Goal: Task Accomplishment & Management: Complete application form

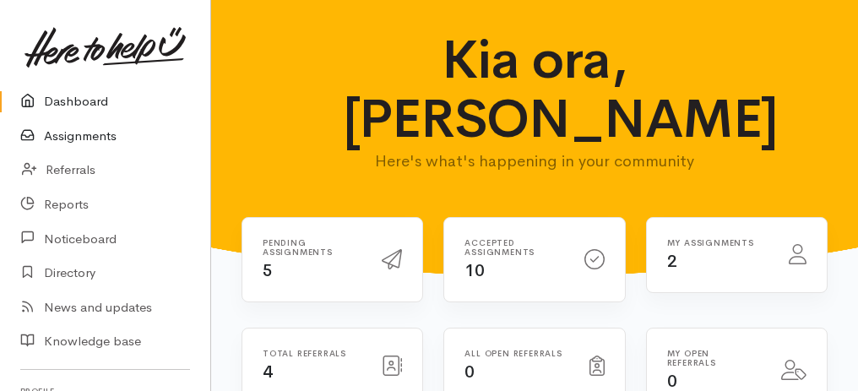
click at [68, 138] on link "Assignments" at bounding box center [105, 136] width 210 height 35
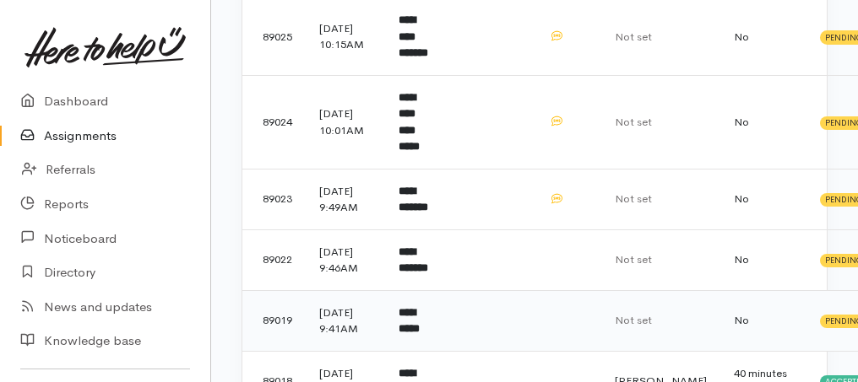
scroll to position [56, 0]
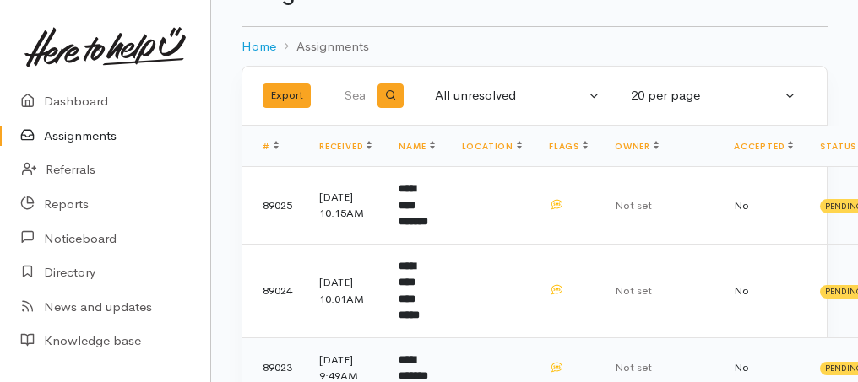
click at [411, 354] on b "**********" at bounding box center [413, 368] width 30 height 28
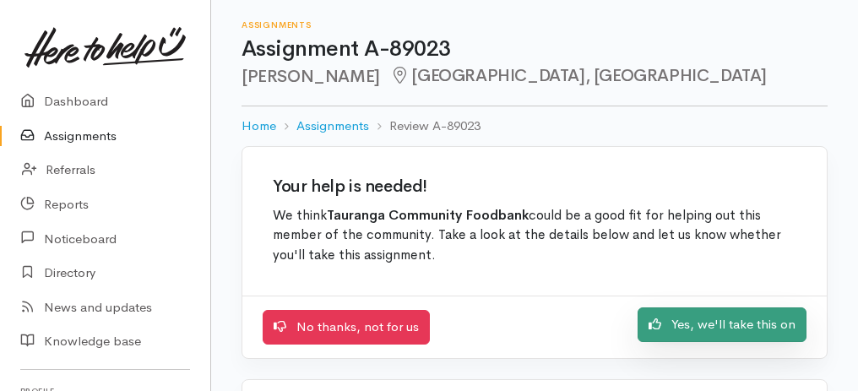
click at [732, 330] on link "Yes, we'll take this on" at bounding box center [721, 324] width 169 height 35
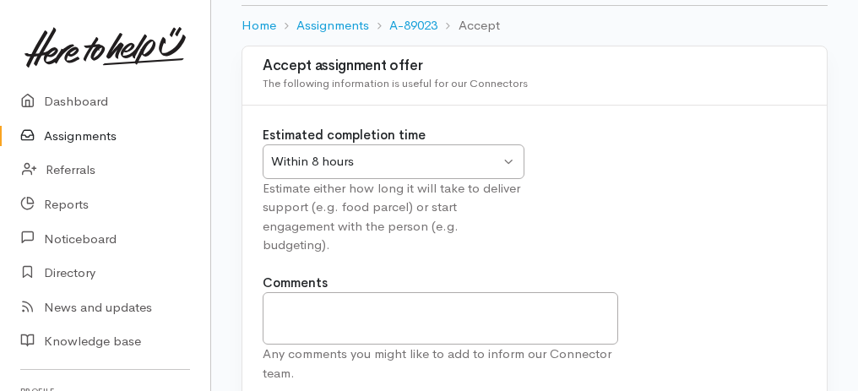
scroll to position [210, 0]
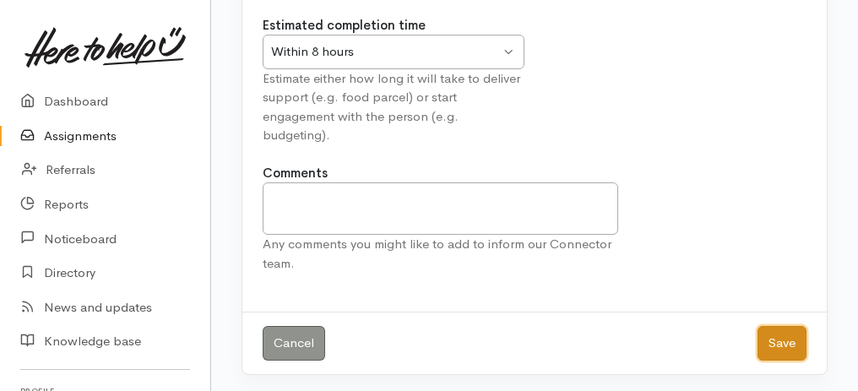
click at [777, 335] on button "Save" at bounding box center [781, 343] width 49 height 35
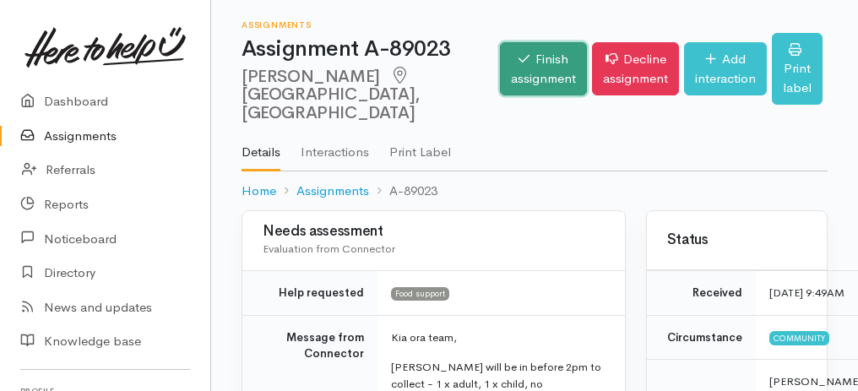
click at [511, 73] on link "Finish assignment" at bounding box center [543, 68] width 87 height 53
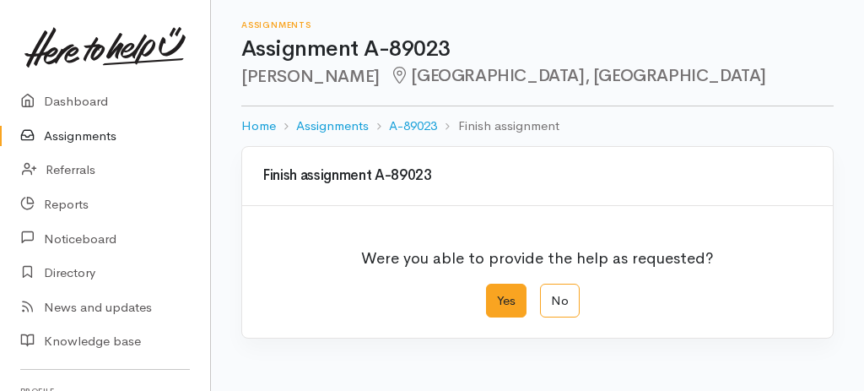
click at [508, 304] on label "Yes" at bounding box center [506, 301] width 41 height 35
click at [497, 295] on input "Yes" at bounding box center [491, 289] width 11 height 11
radio input "true"
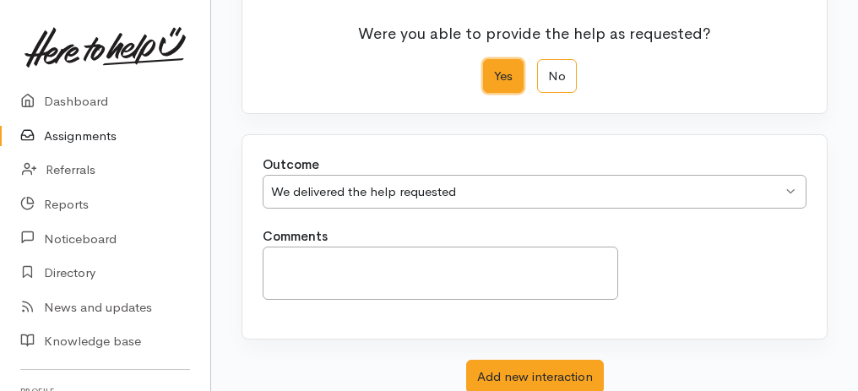
scroll to position [336, 0]
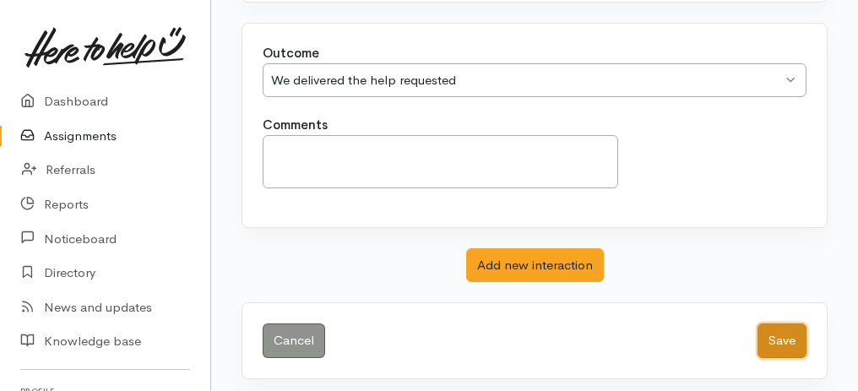
click at [785, 342] on button "Save" at bounding box center [781, 340] width 49 height 35
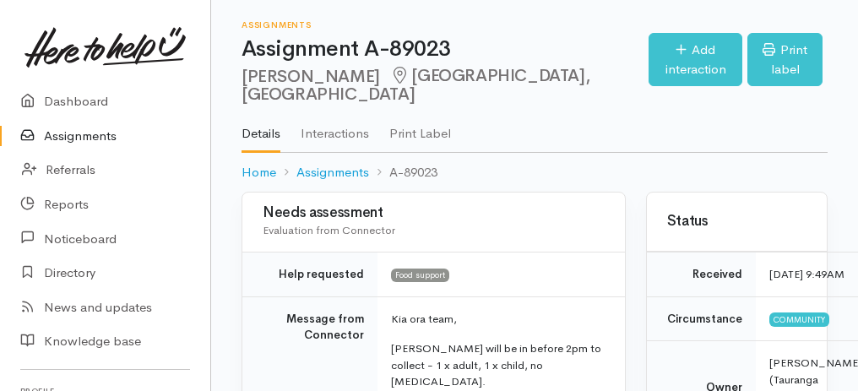
click at [91, 134] on link "Assignments" at bounding box center [105, 136] width 210 height 35
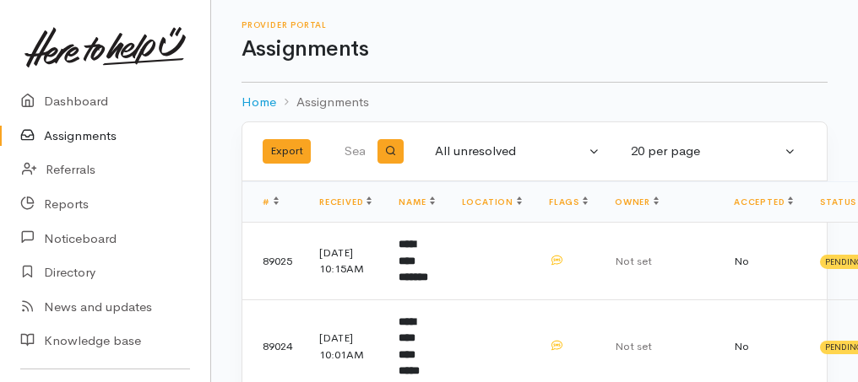
scroll to position [225, 0]
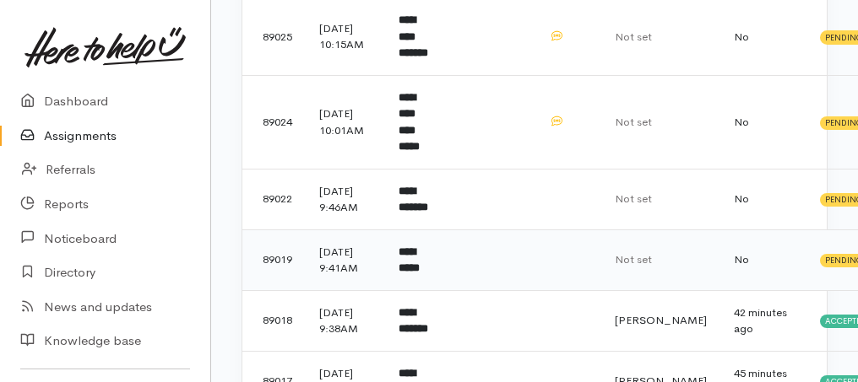
click at [419, 270] on b "**********" at bounding box center [408, 260] width 21 height 28
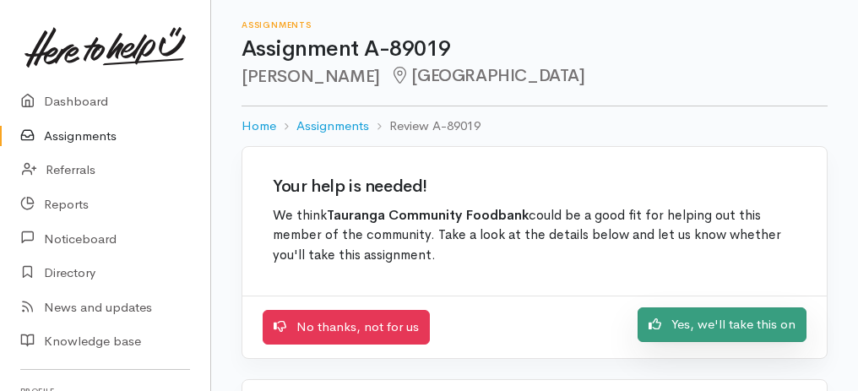
click at [720, 318] on link "Yes, we'll take this on" at bounding box center [721, 324] width 169 height 35
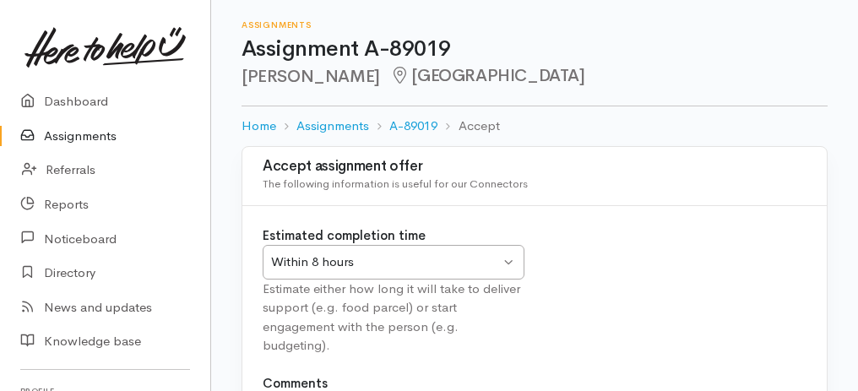
scroll to position [210, 0]
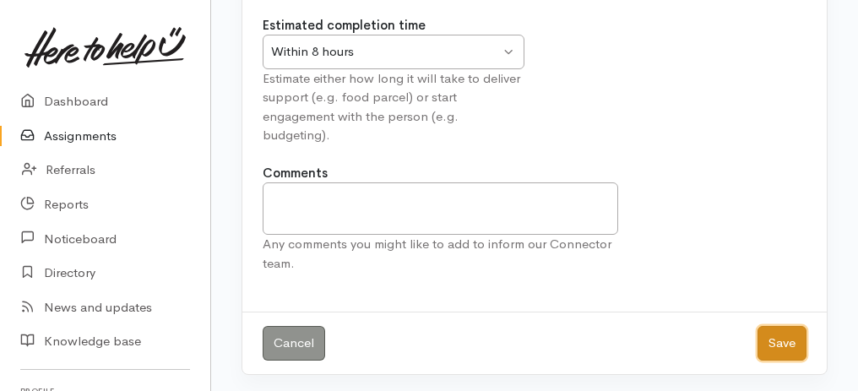
click at [770, 342] on button "Save" at bounding box center [781, 343] width 49 height 35
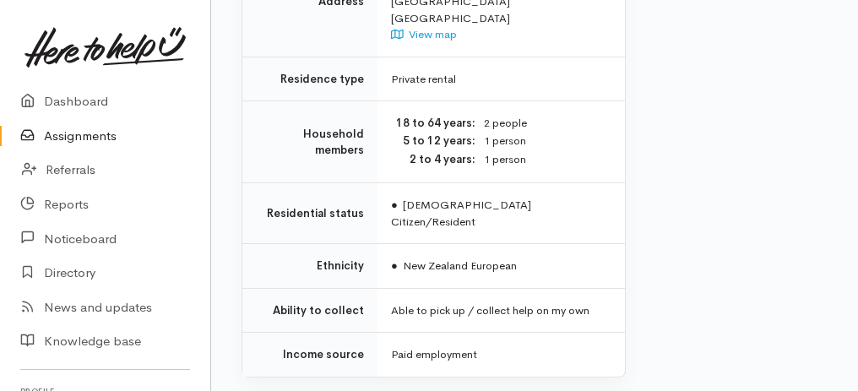
scroll to position [1658, 0]
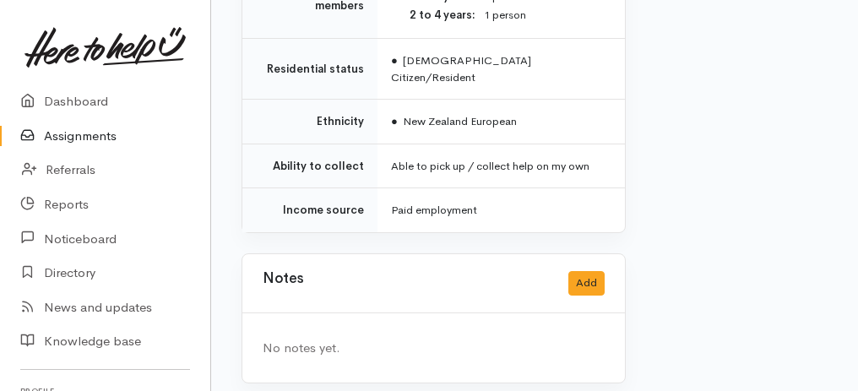
drag, startPoint x: 255, startPoint y: 235, endPoint x: 495, endPoint y: 417, distance: 301.3
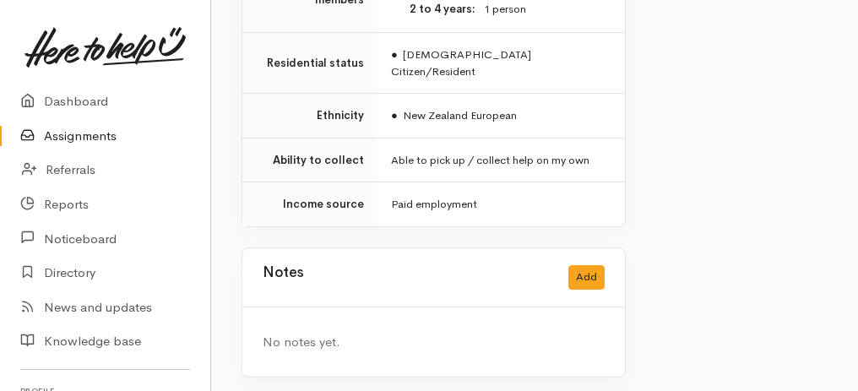
copy div "**********"
click at [83, 136] on link "Assignments" at bounding box center [105, 136] width 210 height 35
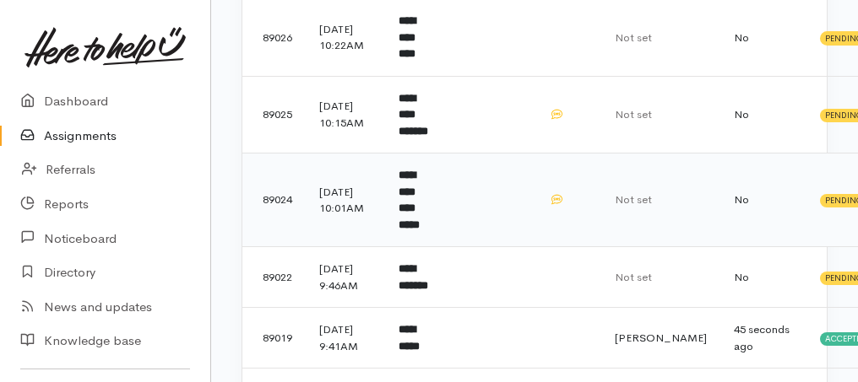
scroll to position [225, 0]
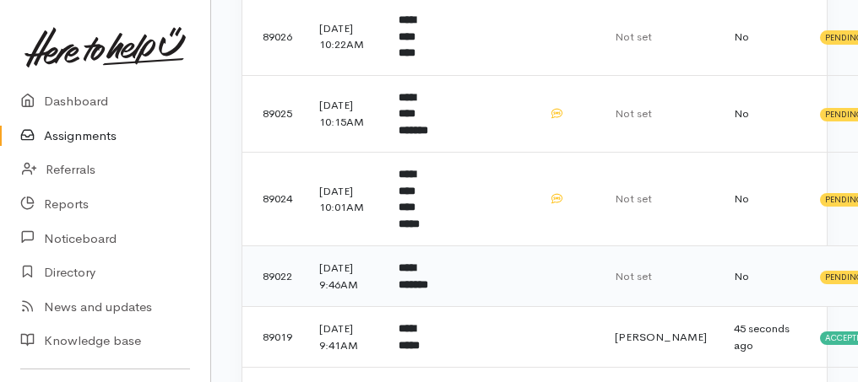
click at [417, 262] on b "**********" at bounding box center [413, 276] width 30 height 28
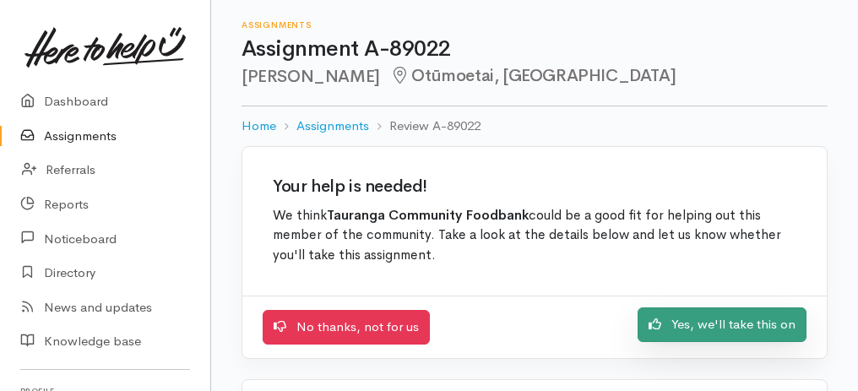
click at [722, 325] on link "Yes, we'll take this on" at bounding box center [721, 324] width 169 height 35
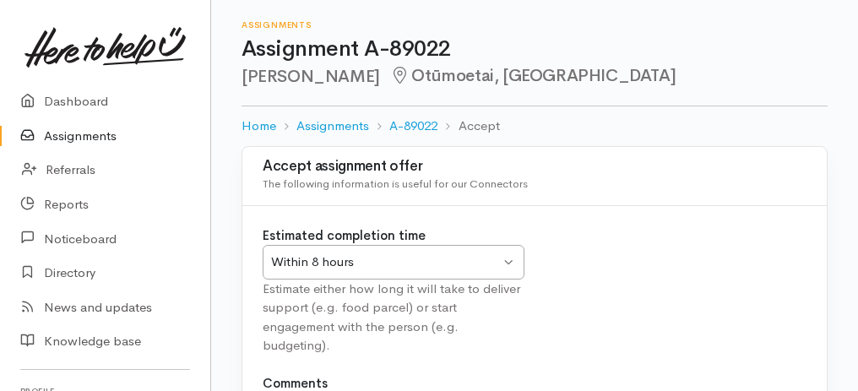
scroll to position [210, 0]
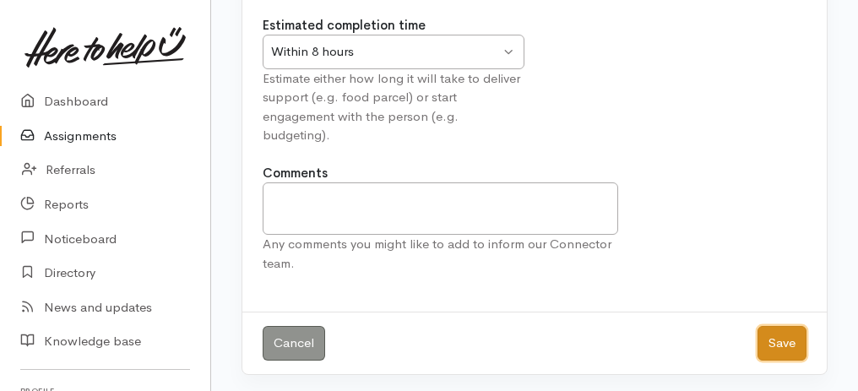
click at [796, 333] on button "Save" at bounding box center [781, 343] width 49 height 35
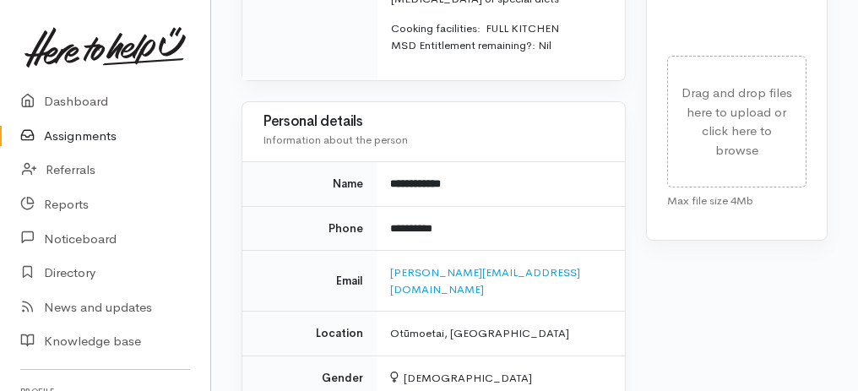
scroll to position [1450, 0]
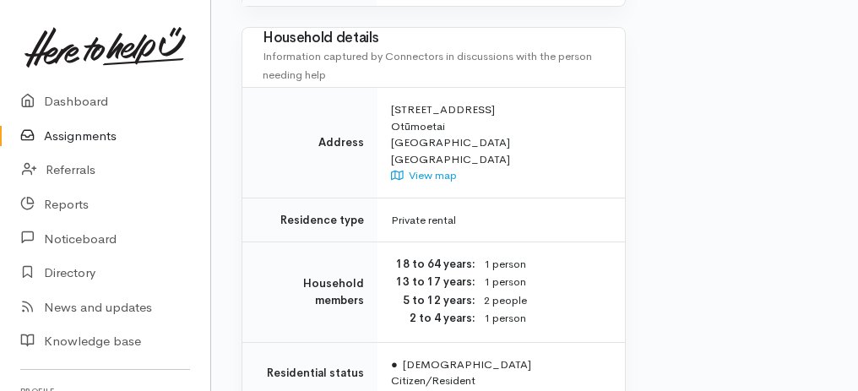
drag, startPoint x: 255, startPoint y: 148, endPoint x: 522, endPoint y: 417, distance: 379.0
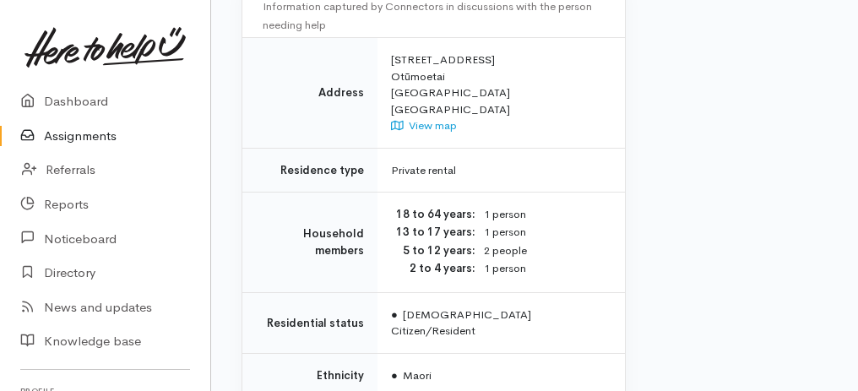
copy div "**********"
click at [521, 353] on td "● Maori" at bounding box center [500, 375] width 247 height 45
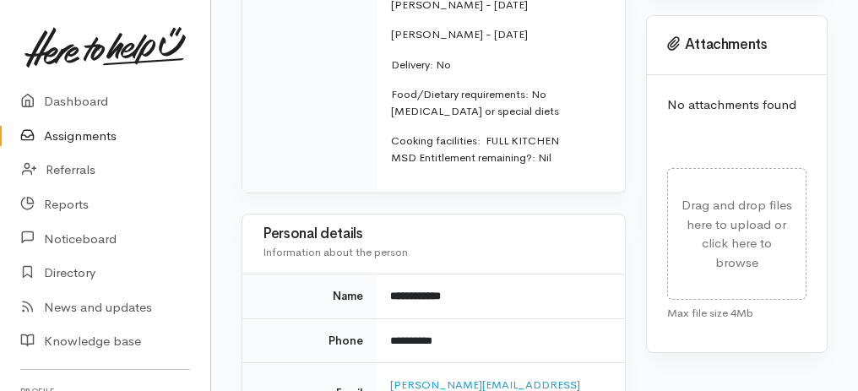
scroll to position [736, 0]
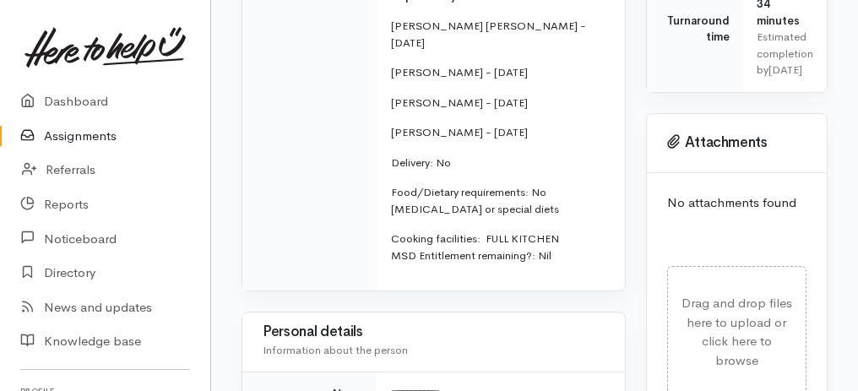
click at [67, 133] on link "Assignments" at bounding box center [105, 136] width 210 height 35
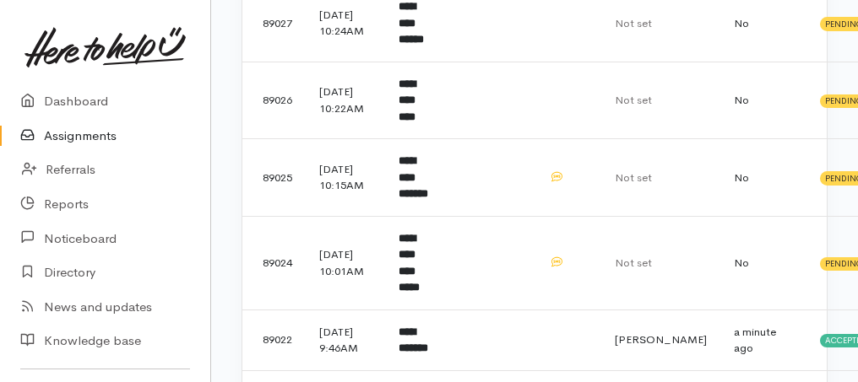
scroll to position [393, 0]
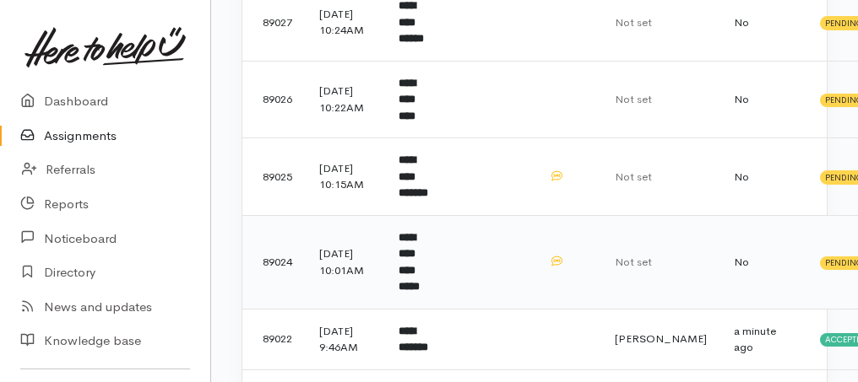
click at [419, 268] on b "**********" at bounding box center [408, 262] width 21 height 61
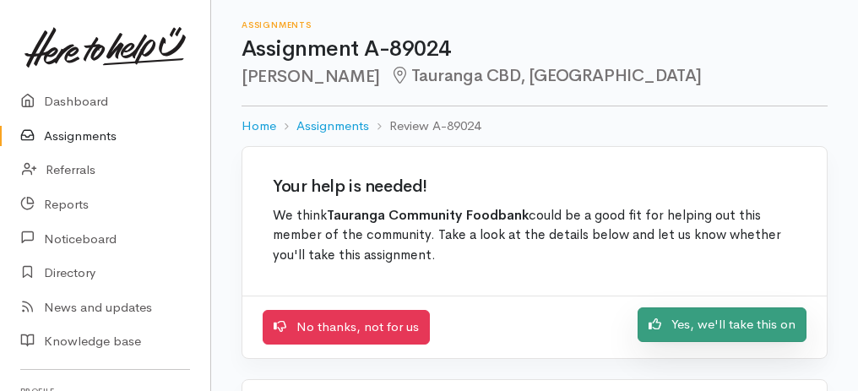
click at [710, 331] on link "Yes, we'll take this on" at bounding box center [721, 324] width 169 height 35
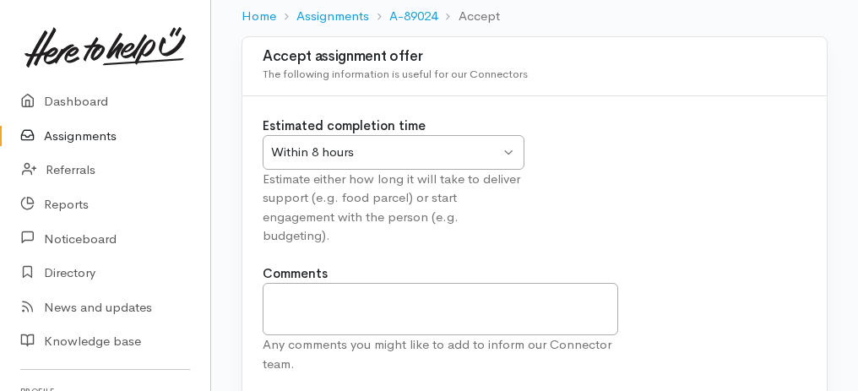
scroll to position [210, 0]
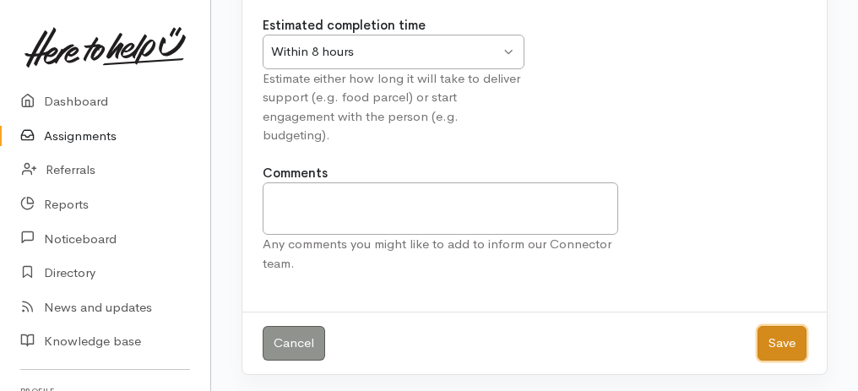
click at [770, 342] on button "Save" at bounding box center [781, 343] width 49 height 35
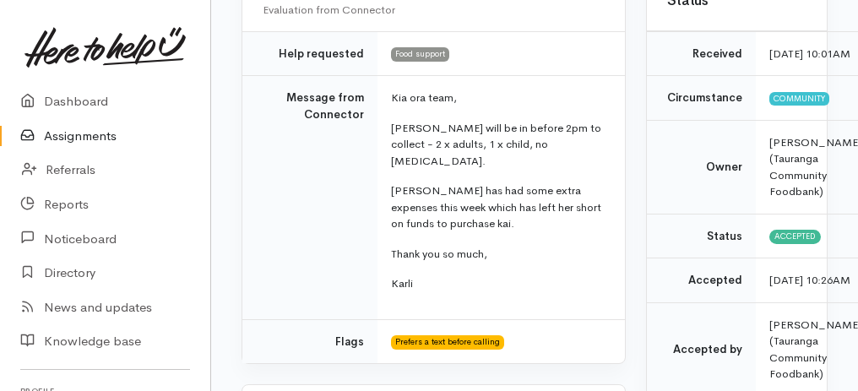
scroll to position [56, 0]
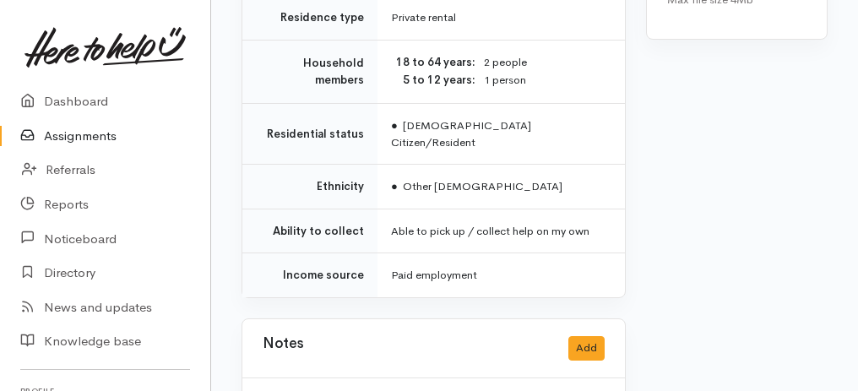
drag, startPoint x: 255, startPoint y: 142, endPoint x: 522, endPoint y: 417, distance: 383.8
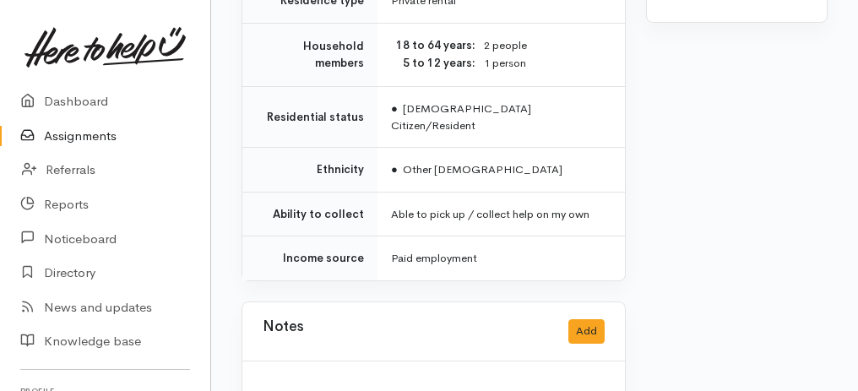
copy div "**********"
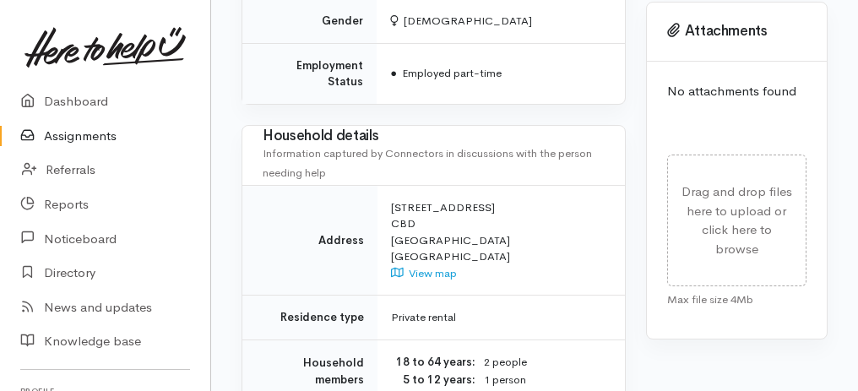
scroll to position [771, 0]
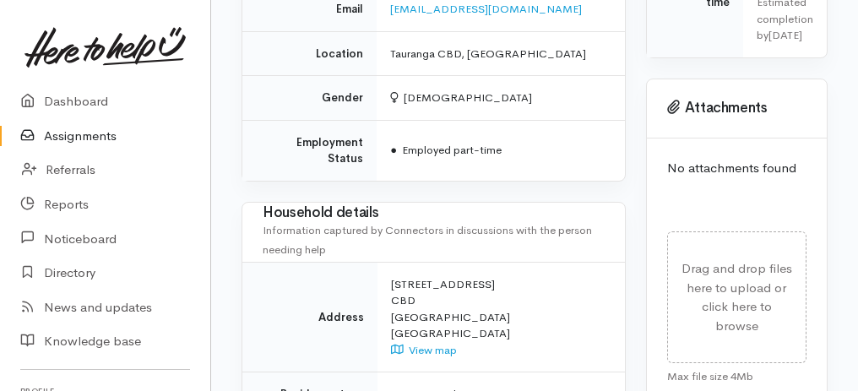
click at [356, 262] on td "Address" at bounding box center [309, 317] width 135 height 111
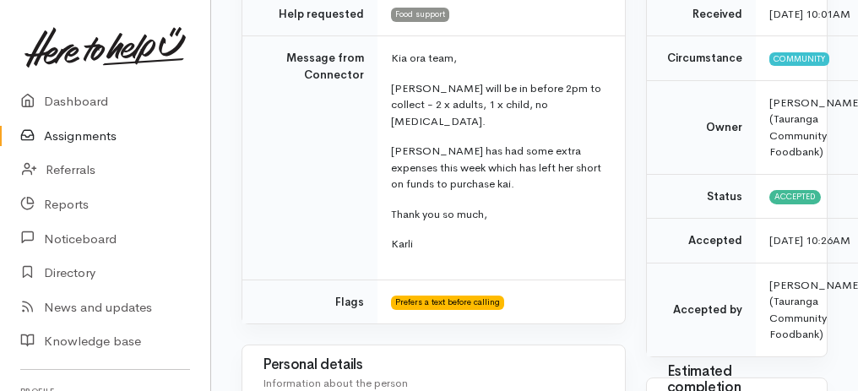
scroll to position [39, 0]
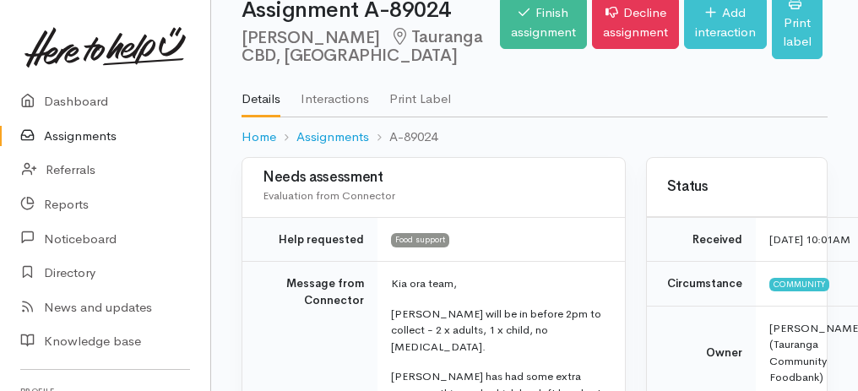
click at [93, 141] on link "Assignments" at bounding box center [105, 136] width 210 height 35
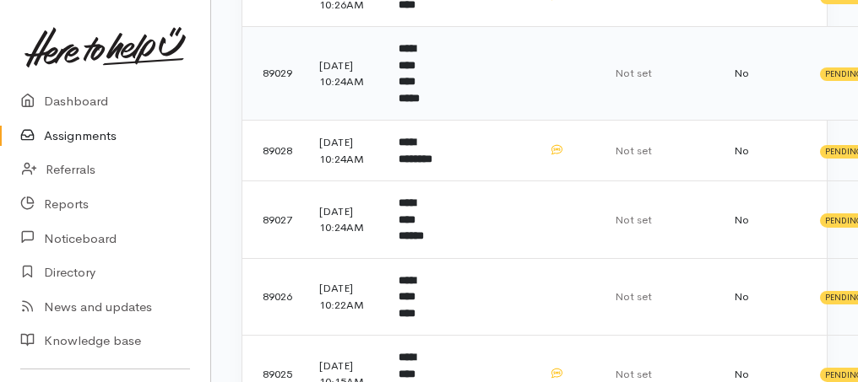
scroll to position [393, 0]
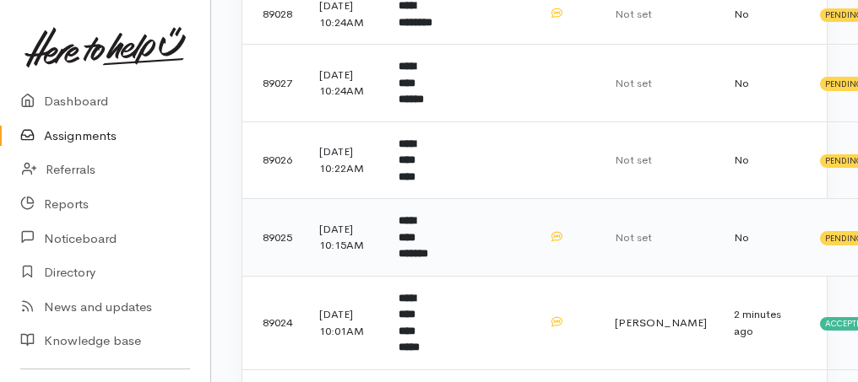
click at [410, 259] on b "**********" at bounding box center [413, 237] width 30 height 44
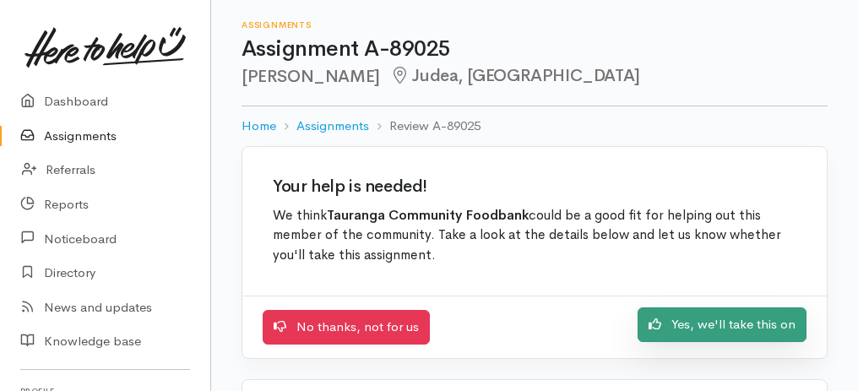
click at [736, 313] on link "Yes, we'll take this on" at bounding box center [721, 324] width 169 height 35
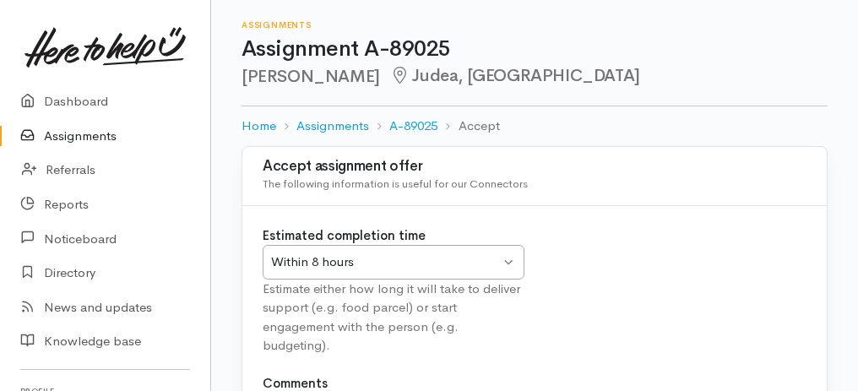
scroll to position [210, 0]
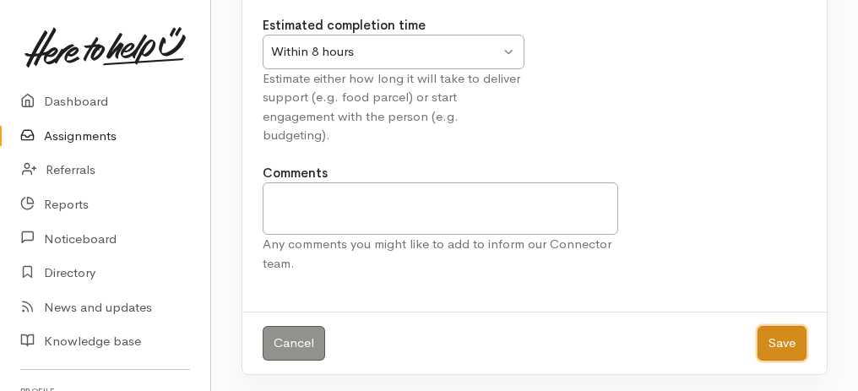
click at [792, 329] on button "Save" at bounding box center [781, 343] width 49 height 35
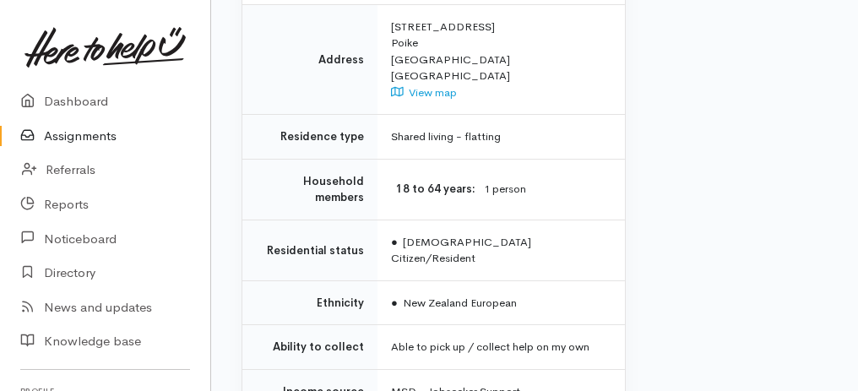
scroll to position [1477, 0]
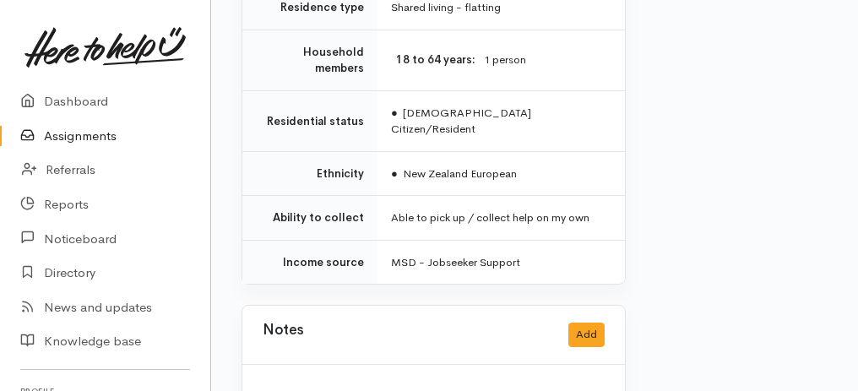
drag, startPoint x: 253, startPoint y: 197, endPoint x: 505, endPoint y: 400, distance: 323.5
copy div "**********"
click at [466, 306] on div "Notes Add" at bounding box center [433, 335] width 382 height 59
click at [87, 138] on link "Assignments" at bounding box center [105, 136] width 210 height 35
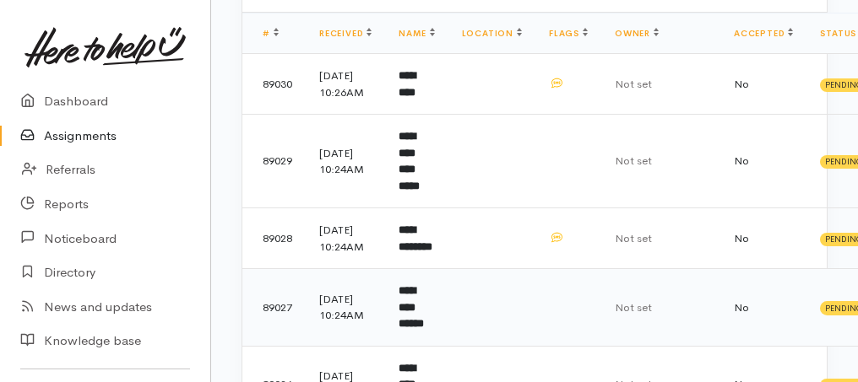
scroll to position [338, 0]
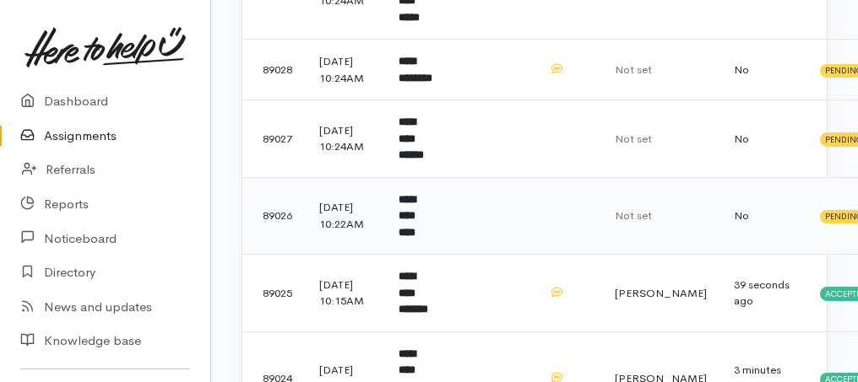
click at [415, 236] on b "**********" at bounding box center [406, 216] width 17 height 44
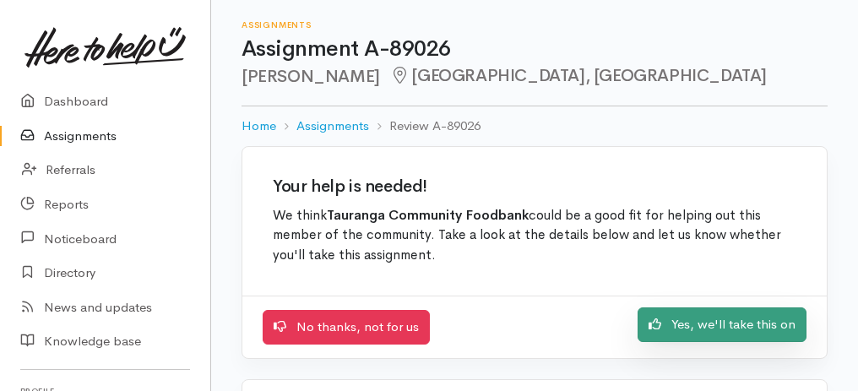
click at [691, 320] on link "Yes, we'll take this on" at bounding box center [721, 324] width 169 height 35
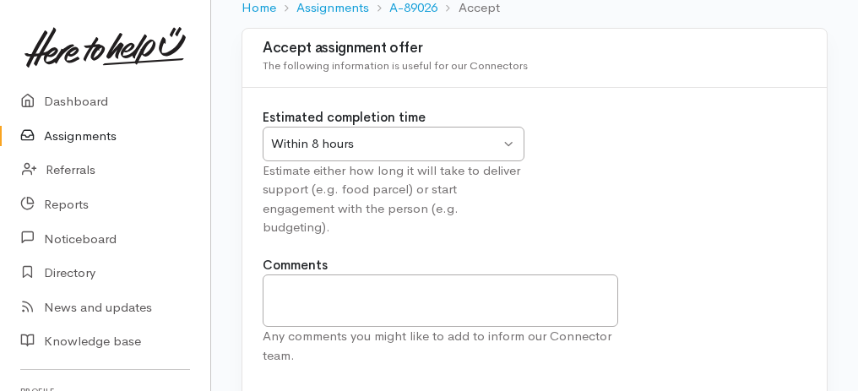
scroll to position [210, 0]
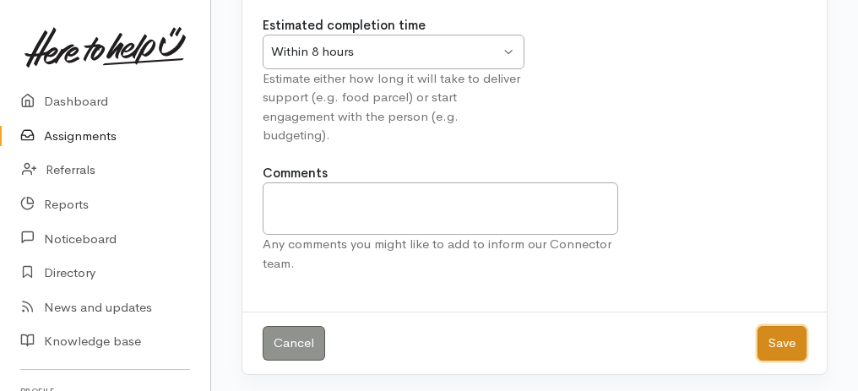
click at [793, 333] on button "Save" at bounding box center [781, 343] width 49 height 35
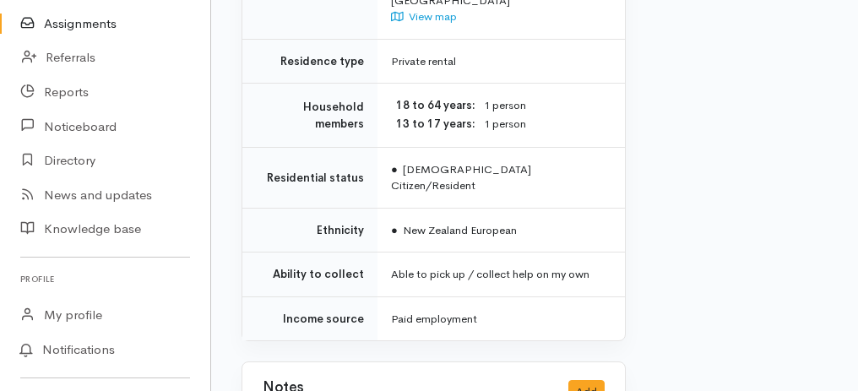
drag, startPoint x: 238, startPoint y: 80, endPoint x: 520, endPoint y: 392, distance: 420.1
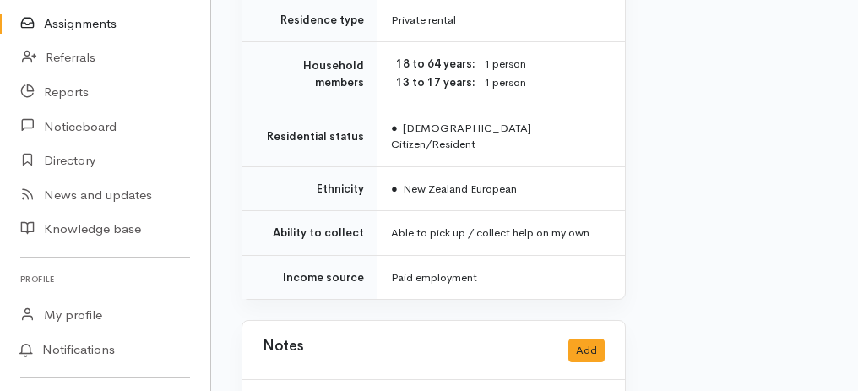
copy div "Anita Stollery Bethlehem, Tauranga Options Finish assignment Decline assignment…"
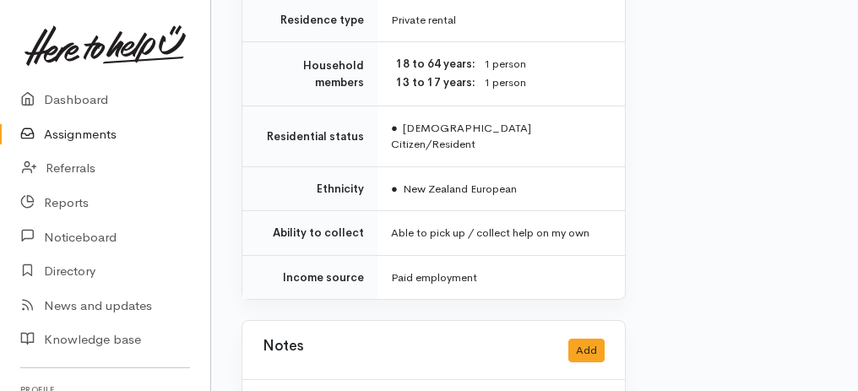
scroll to position [0, 0]
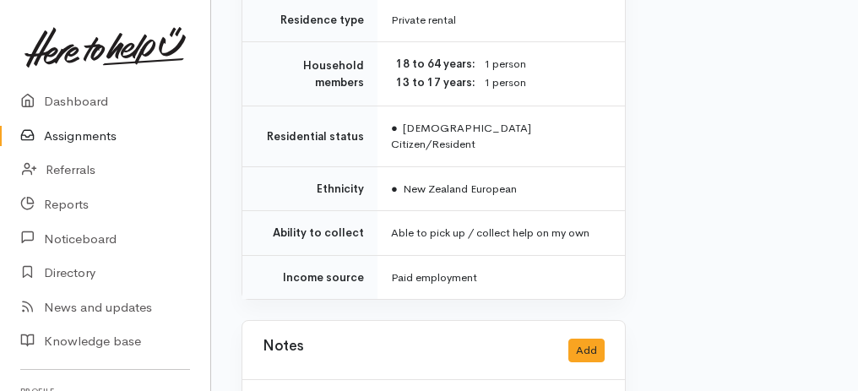
click at [60, 136] on link "Assignments" at bounding box center [105, 136] width 210 height 35
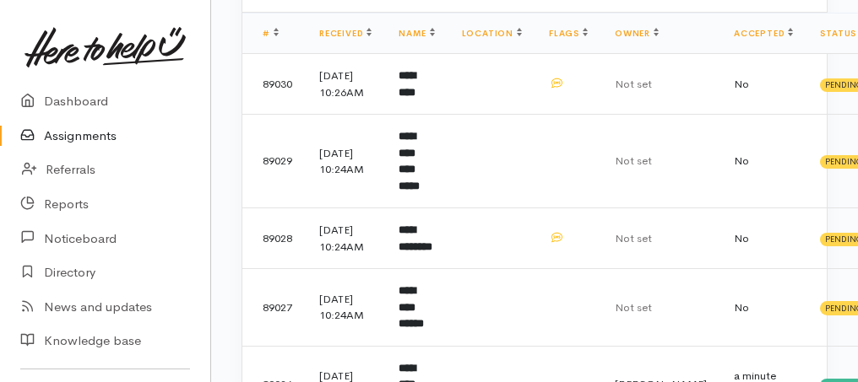
scroll to position [338, 0]
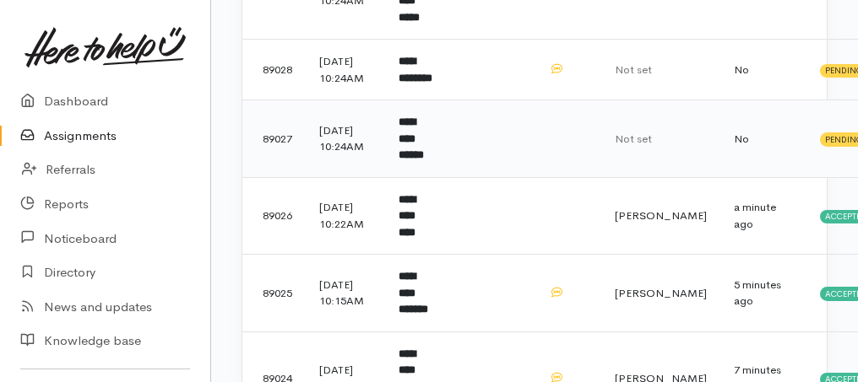
click at [422, 153] on b "**********" at bounding box center [410, 138] width 25 height 44
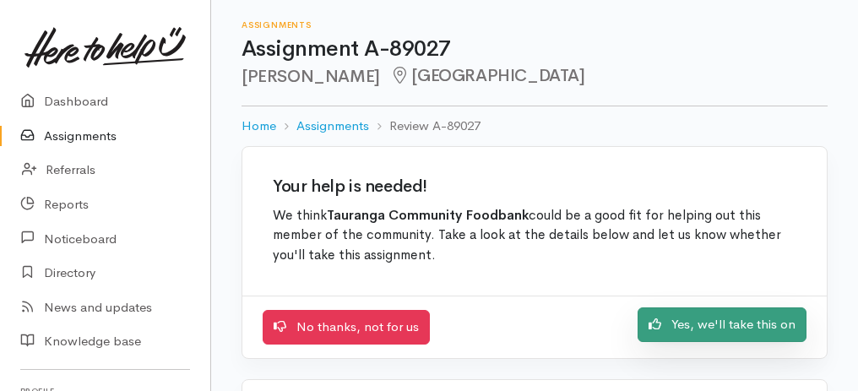
click at [724, 318] on link "Yes, we'll take this on" at bounding box center [721, 324] width 169 height 35
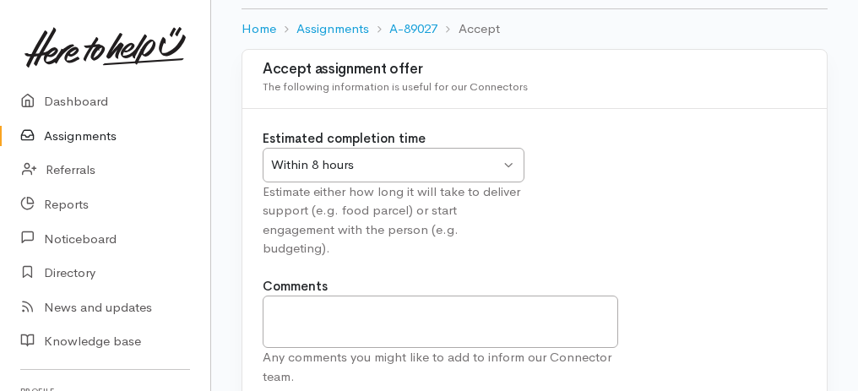
scroll to position [210, 0]
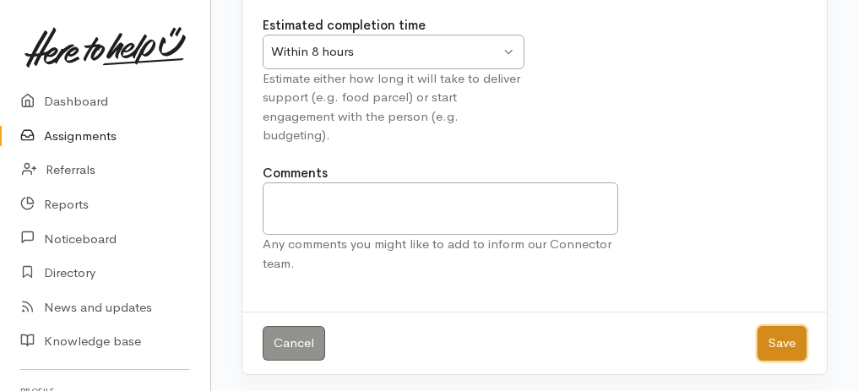
click at [781, 337] on button "Save" at bounding box center [781, 343] width 49 height 35
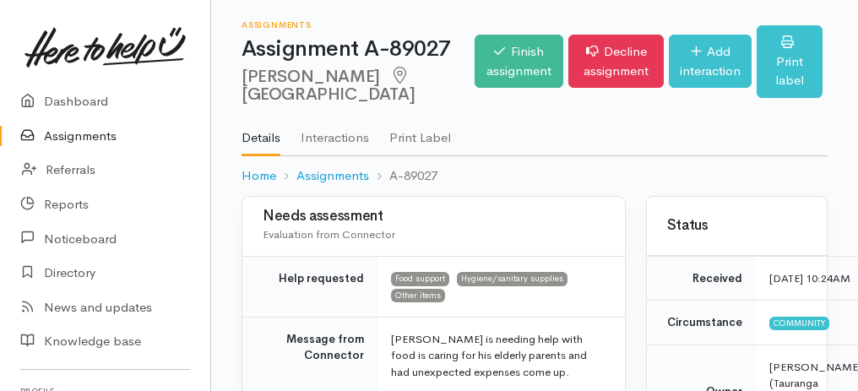
click at [92, 135] on link "Assignments" at bounding box center [105, 136] width 210 height 35
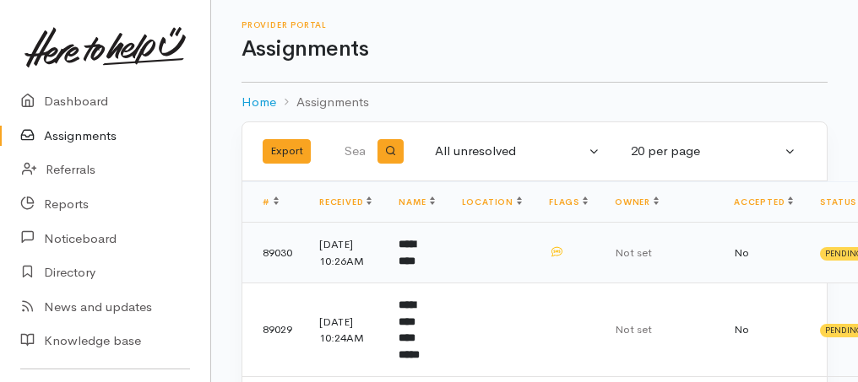
scroll to position [169, 0]
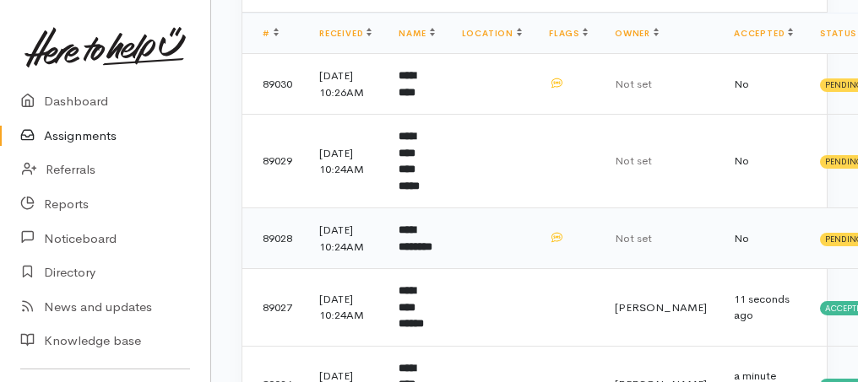
click at [422, 241] on b "**********" at bounding box center [415, 239] width 34 height 28
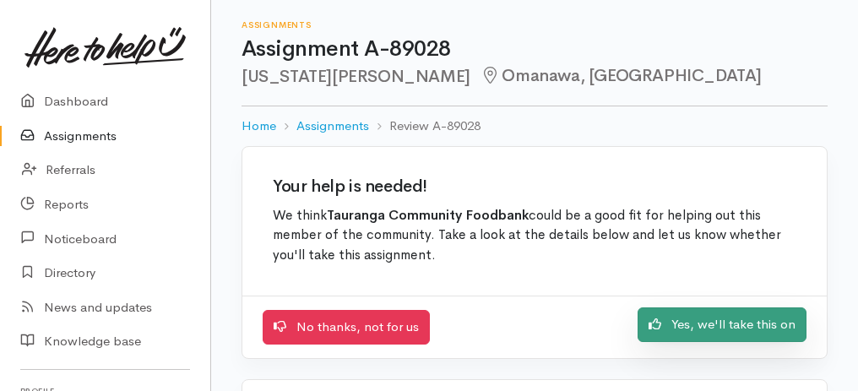
click at [717, 323] on link "Yes, we'll take this on" at bounding box center [721, 324] width 169 height 35
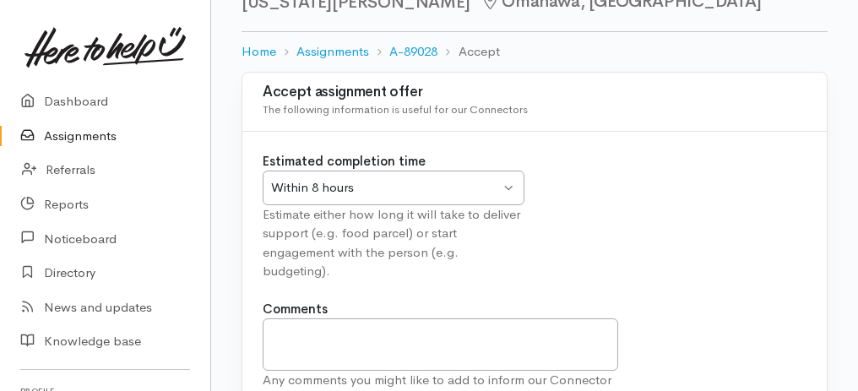
scroll to position [169, 0]
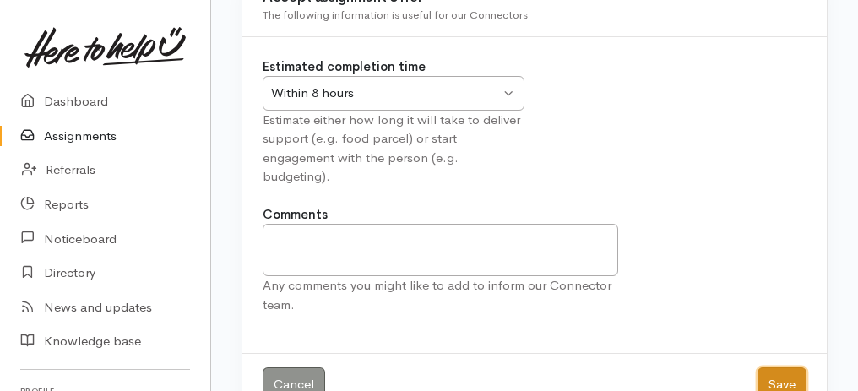
click at [782, 378] on button "Save" at bounding box center [781, 384] width 49 height 35
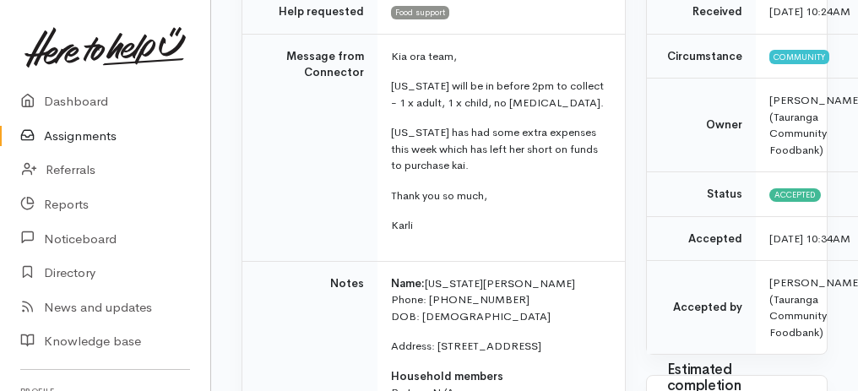
scroll to position [112, 0]
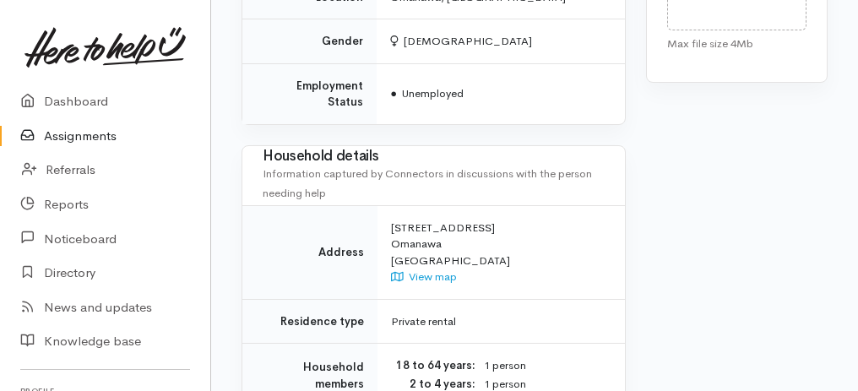
drag, startPoint x: 255, startPoint y: 117, endPoint x: 501, endPoint y: 394, distance: 370.6
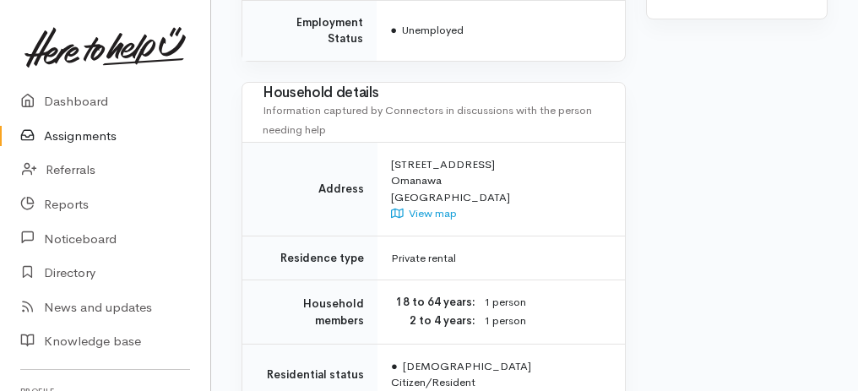
copy div "**********"
click at [522, 344] on td "● NZ Citizen/Resident" at bounding box center [500, 374] width 247 height 61
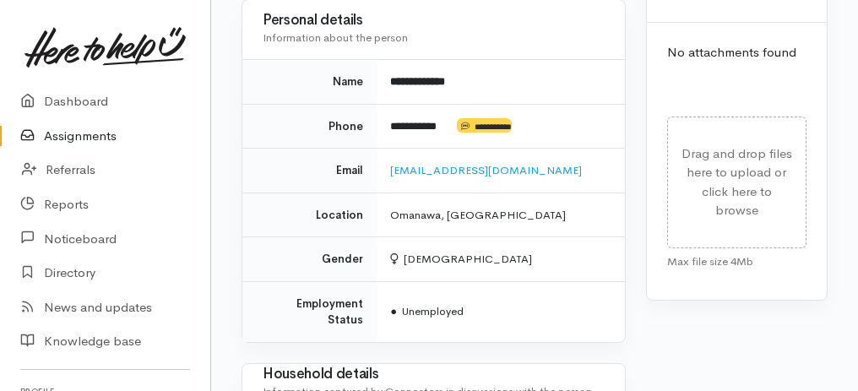
click at [482, 338] on td "● Unemployed" at bounding box center [500, 311] width 248 height 61
click at [523, 282] on td "[DEMOGRAPHIC_DATA]" at bounding box center [500, 259] width 248 height 45
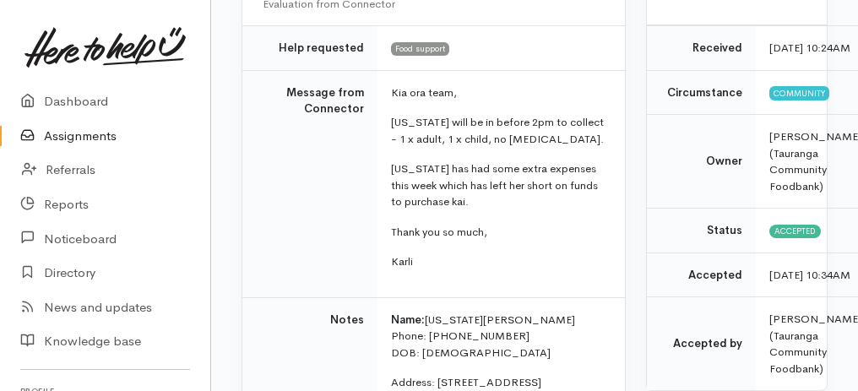
scroll to position [225, 0]
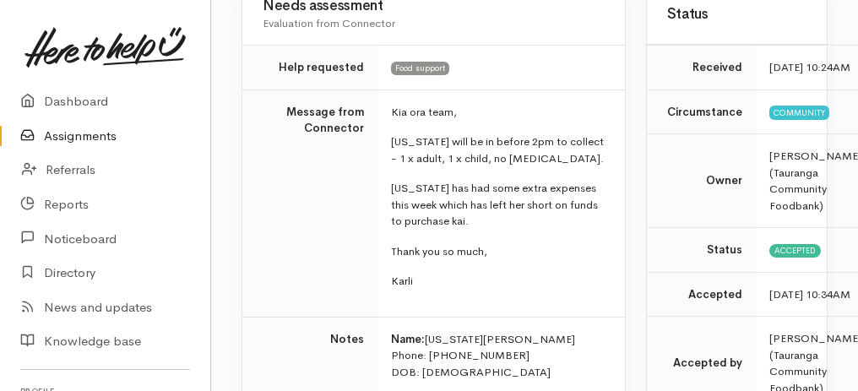
click at [97, 142] on link "Assignments" at bounding box center [105, 136] width 210 height 35
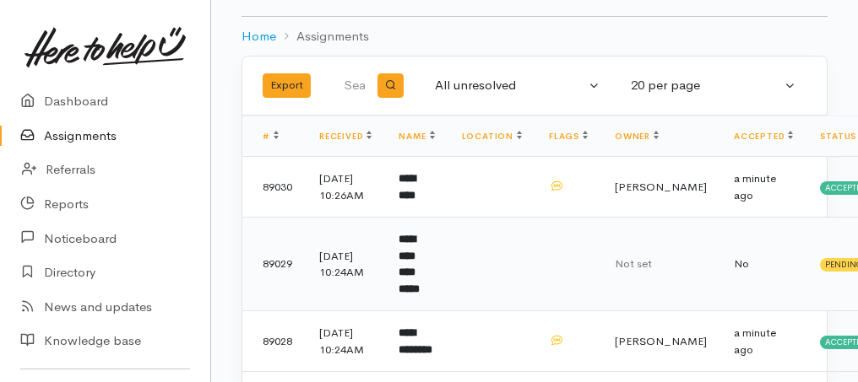
scroll to position [169, 0]
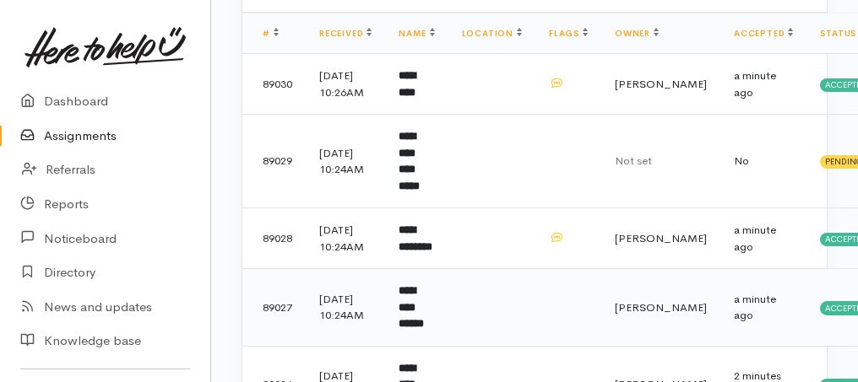
click at [424, 329] on b "**********" at bounding box center [410, 307] width 25 height 44
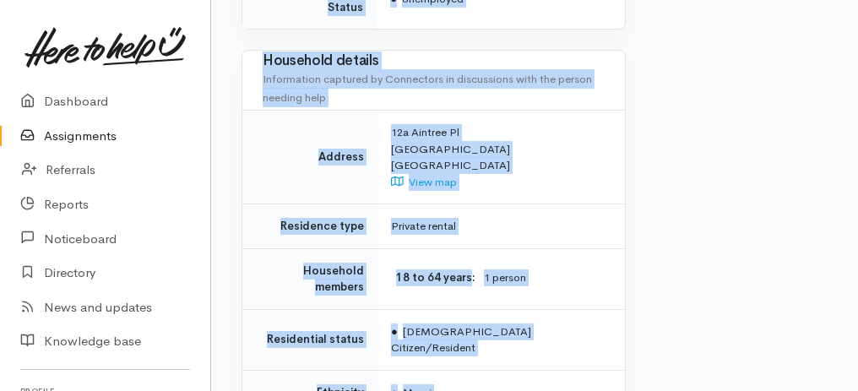
scroll to position [1544, 0]
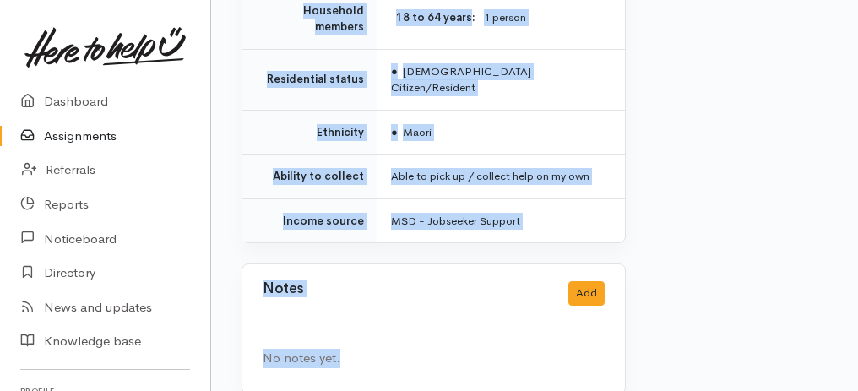
drag, startPoint x: 278, startPoint y: 193, endPoint x: 449, endPoint y: 417, distance: 281.7
copy div "**********"
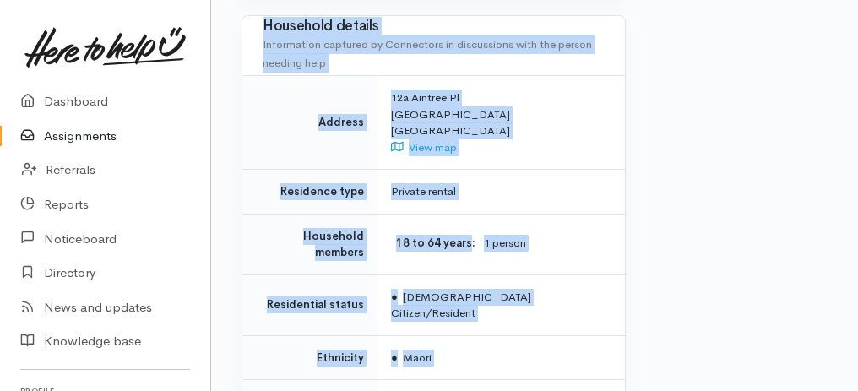
scroll to position [1094, 0]
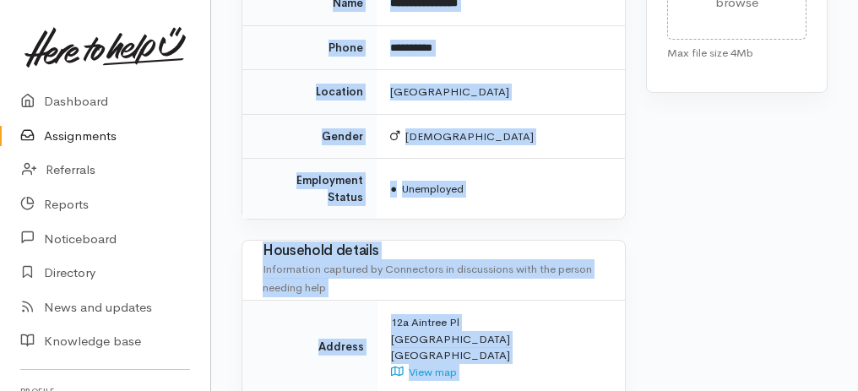
click at [523, 159] on td "Male" at bounding box center [500, 136] width 248 height 45
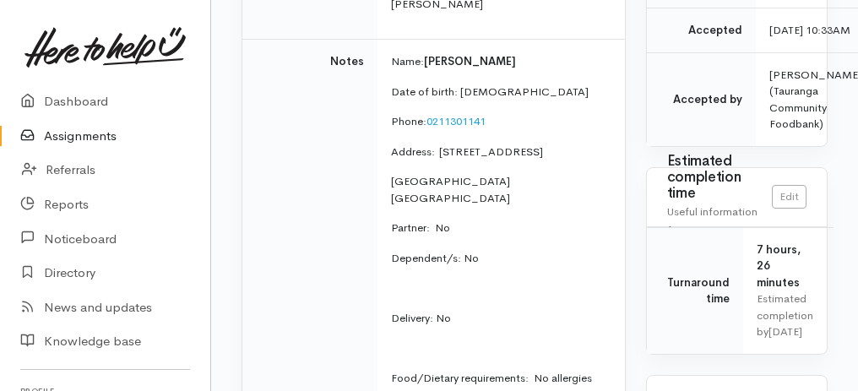
scroll to position [250, 0]
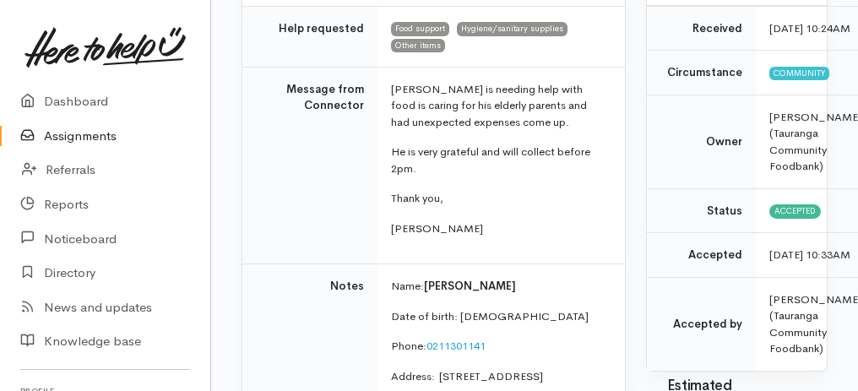
click at [92, 136] on link "Assignments" at bounding box center [105, 136] width 210 height 35
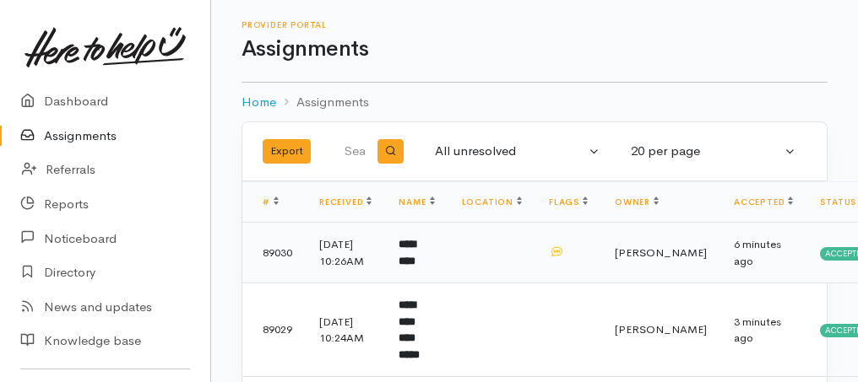
scroll to position [169, 0]
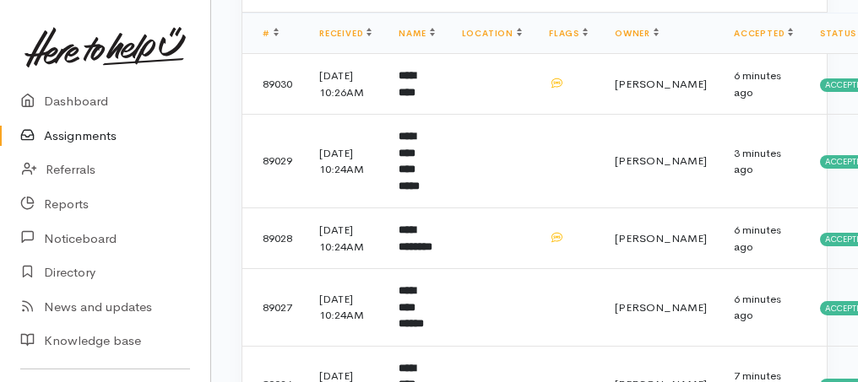
click at [68, 145] on link "Assignments" at bounding box center [105, 136] width 210 height 35
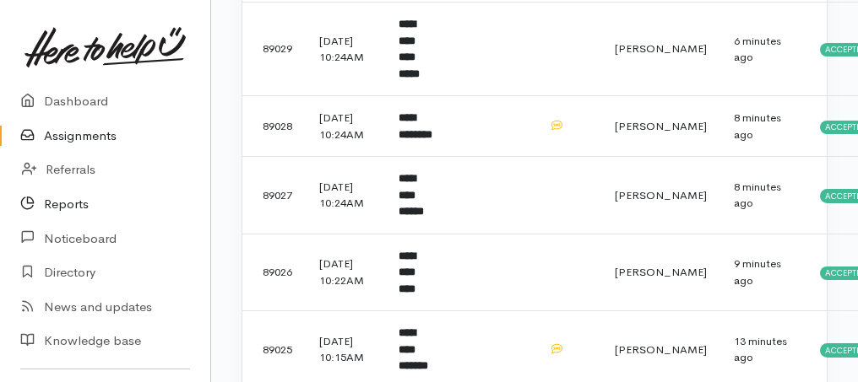
scroll to position [112, 0]
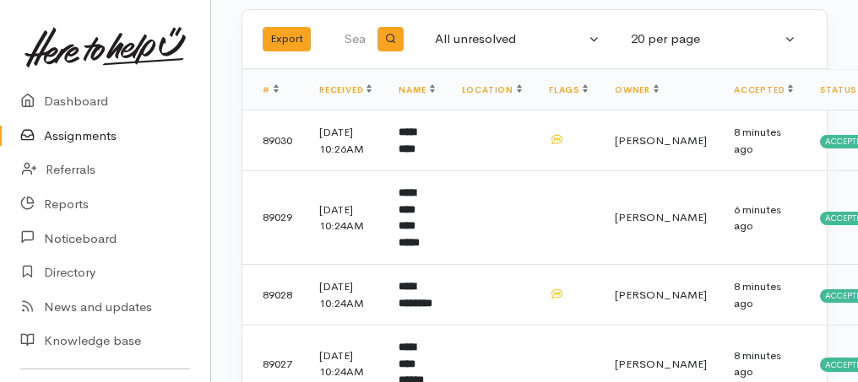
click at [99, 142] on link "Assignments" at bounding box center [105, 136] width 210 height 35
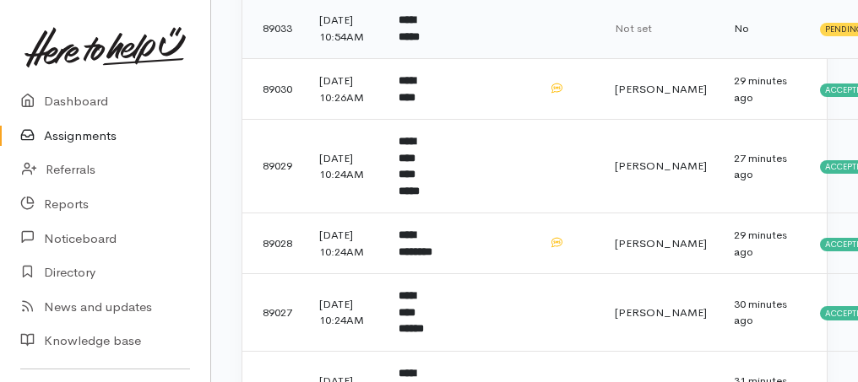
scroll to position [225, 0]
click at [409, 173] on b "**********" at bounding box center [408, 166] width 21 height 61
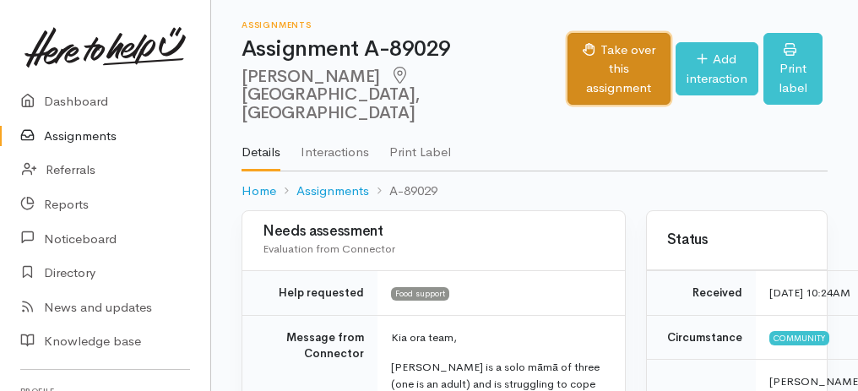
click at [567, 51] on button "Take over this assignment" at bounding box center [618, 69] width 102 height 73
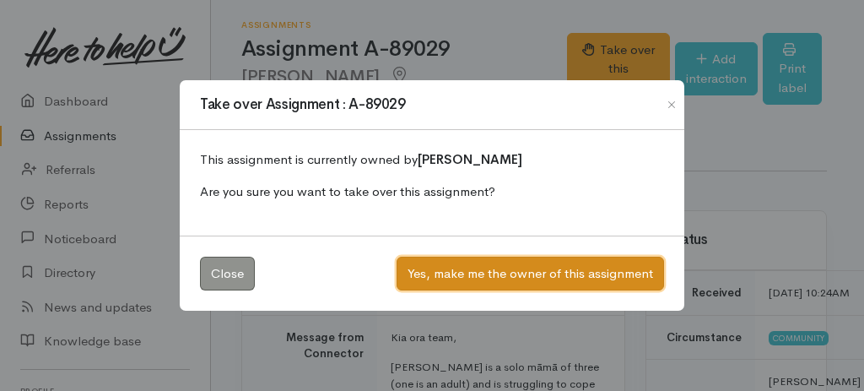
click at [508, 268] on button "Yes, make me the owner of this assignment" at bounding box center [531, 274] width 268 height 35
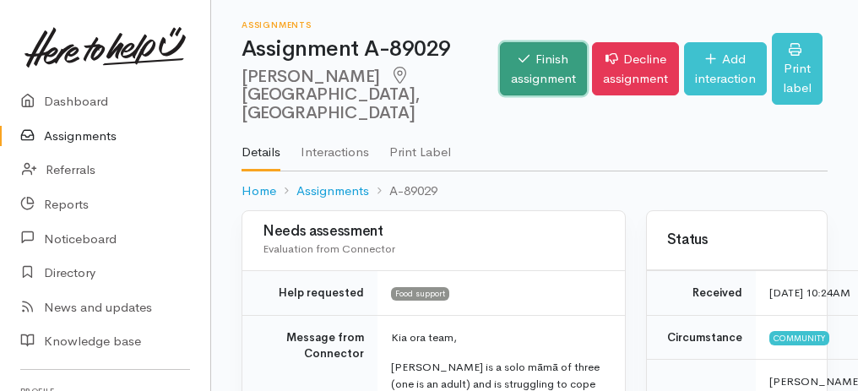
click at [514, 58] on link "Finish assignment" at bounding box center [543, 68] width 87 height 53
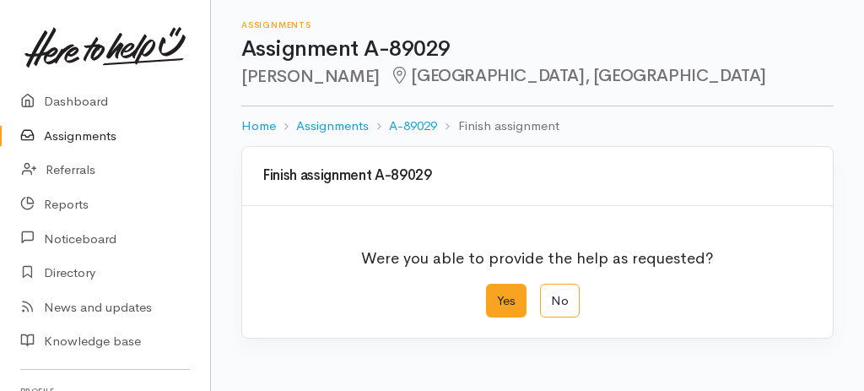
click at [502, 294] on label "Yes" at bounding box center [506, 301] width 41 height 35
click at [497, 294] on input "Yes" at bounding box center [491, 289] width 11 height 11
radio input "true"
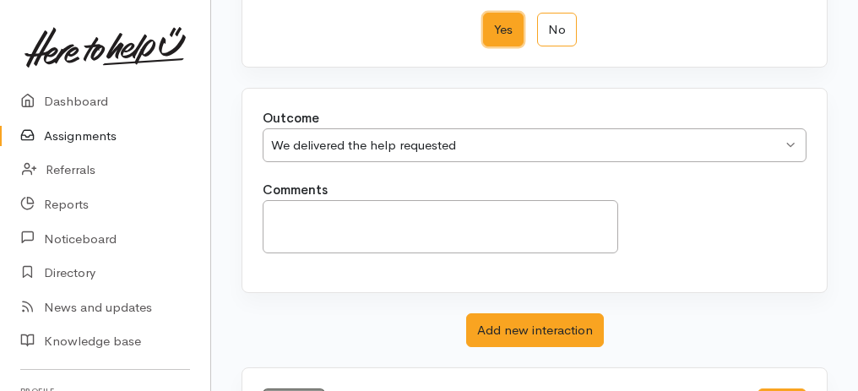
scroll to position [336, 0]
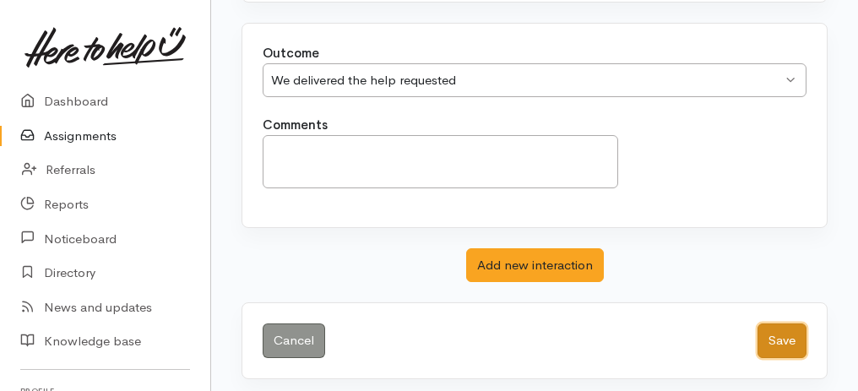
click at [773, 333] on button "Save" at bounding box center [781, 340] width 49 height 35
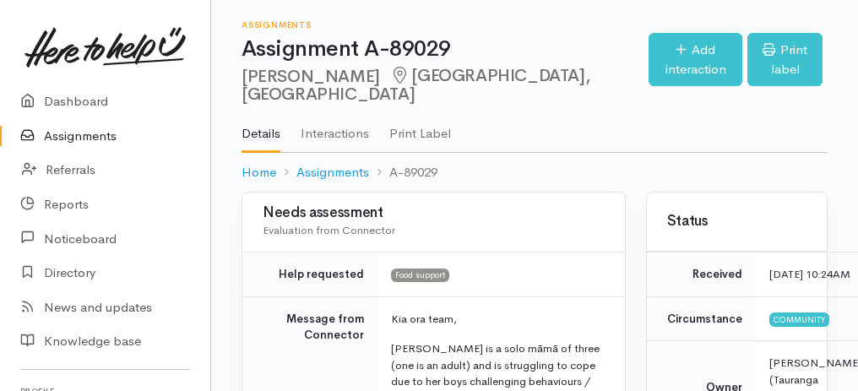
click at [110, 138] on link "Assignments" at bounding box center [105, 136] width 210 height 35
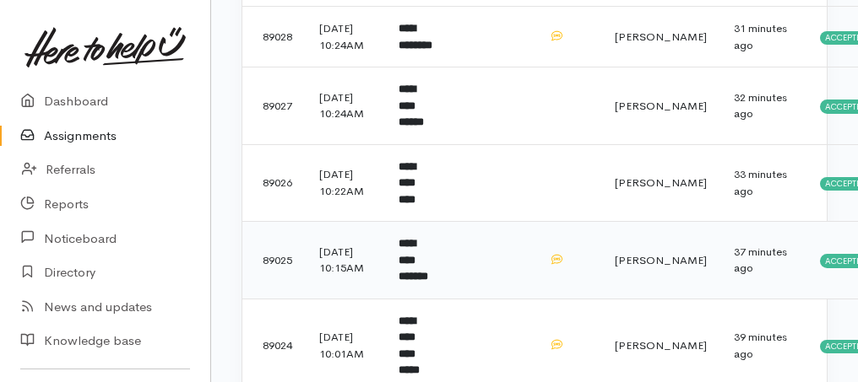
scroll to position [562, 0]
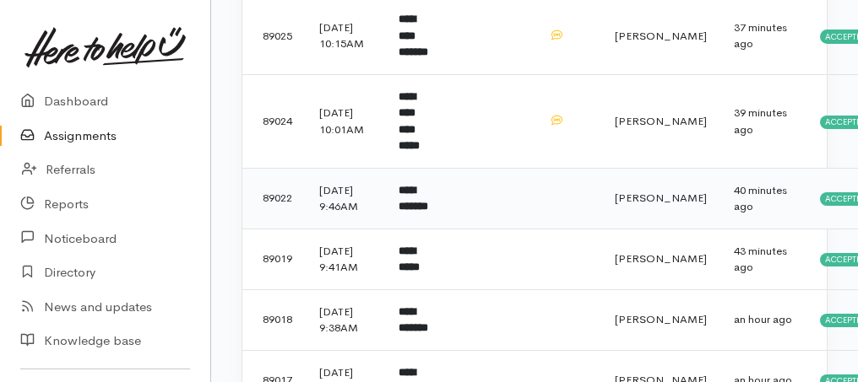
click at [427, 213] on b "**********" at bounding box center [413, 199] width 30 height 28
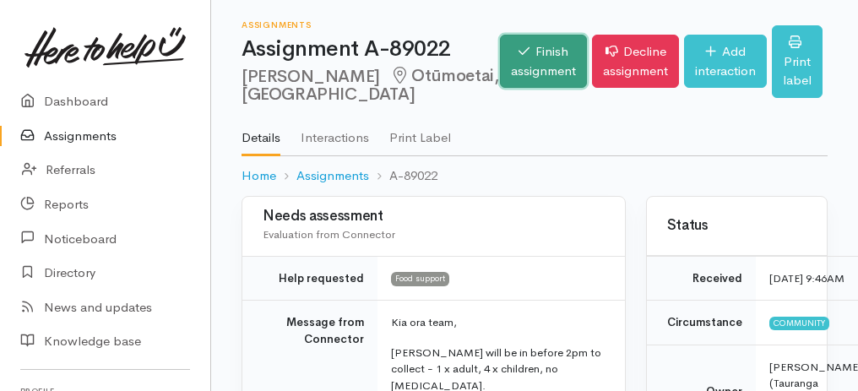
click at [500, 57] on link "Finish assignment" at bounding box center [543, 61] width 87 height 53
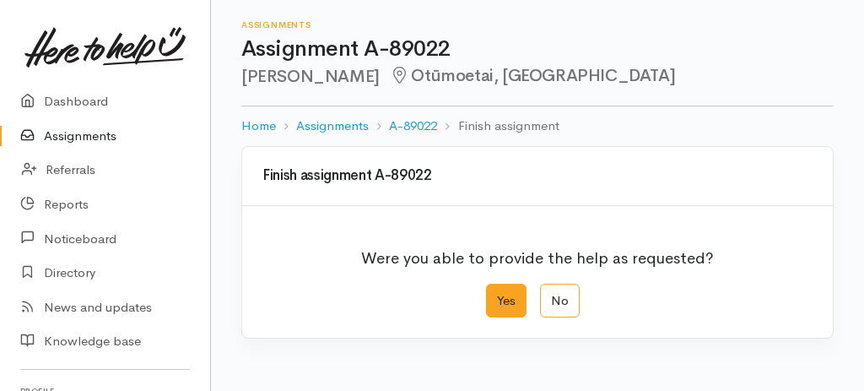
click at [500, 295] on label "Yes" at bounding box center [506, 301] width 41 height 35
click at [497, 295] on input "Yes" at bounding box center [491, 289] width 11 height 11
radio input "true"
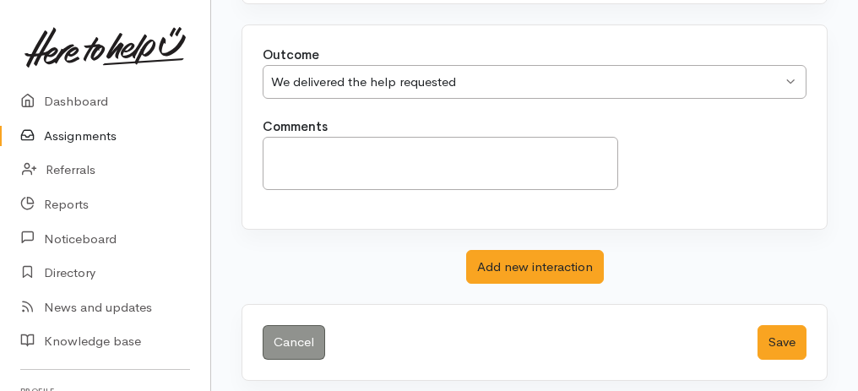
scroll to position [336, 0]
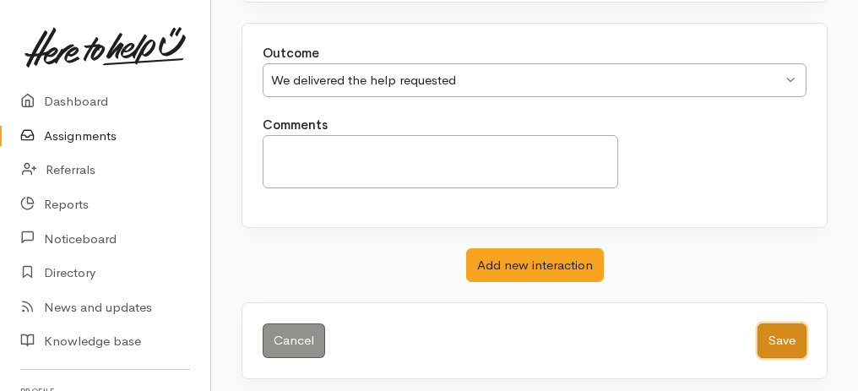
click at [781, 327] on button "Save" at bounding box center [781, 340] width 49 height 35
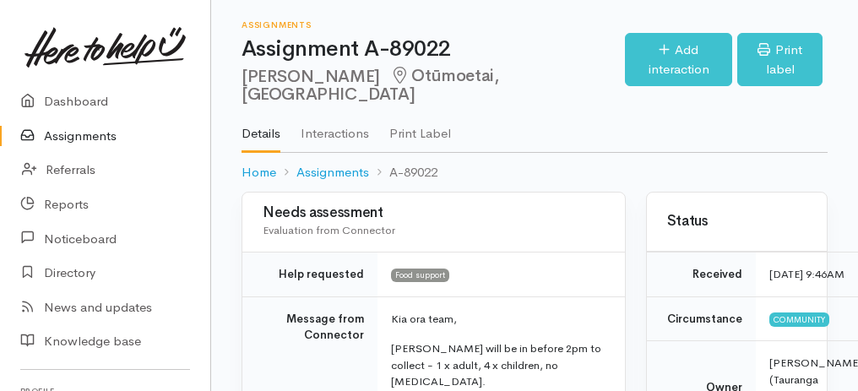
click at [91, 140] on link "Assignments" at bounding box center [105, 136] width 210 height 35
